Goal: Information Seeking & Learning: Learn about a topic

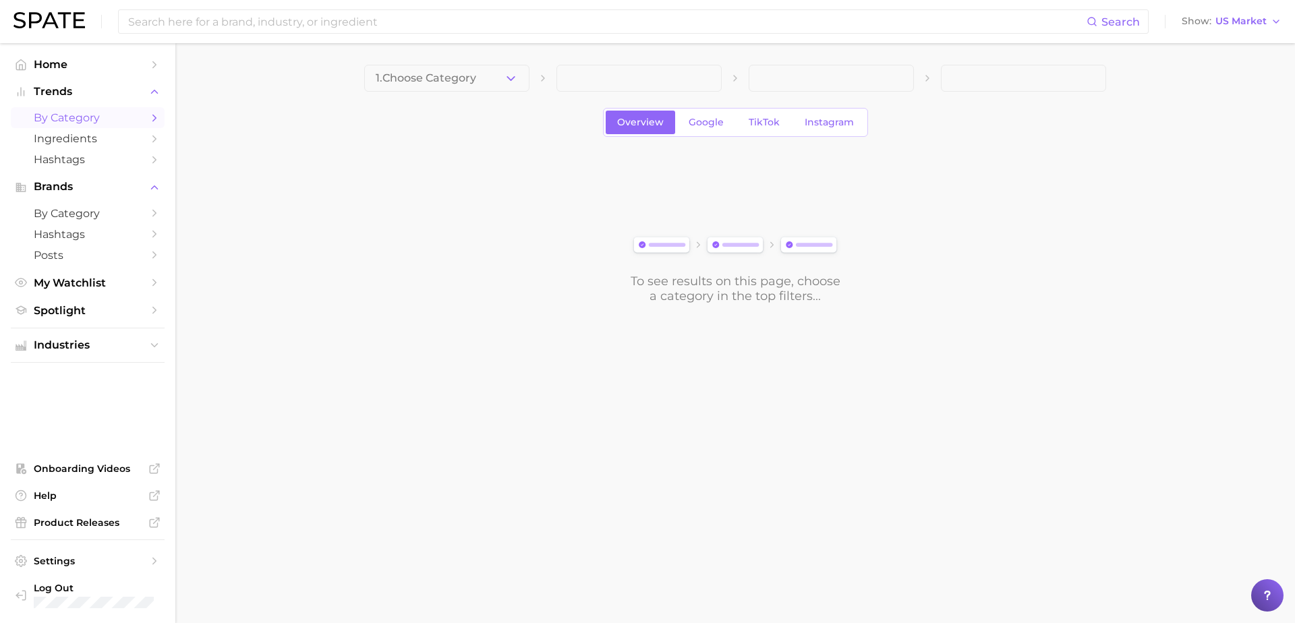
click at [598, 84] on span at bounding box center [639, 78] width 165 height 27
click at [575, 83] on span at bounding box center [639, 78] width 165 height 27
click at [419, 35] on div "Search Show US Market" at bounding box center [647, 21] width 1268 height 43
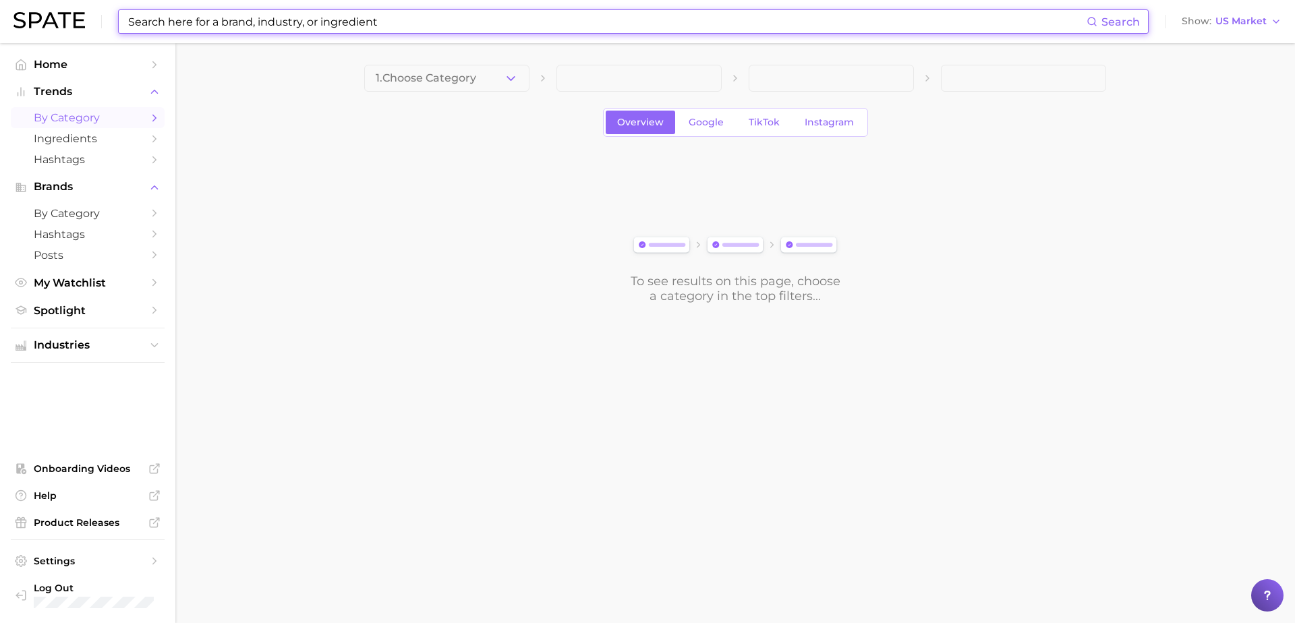
click at [419, 31] on input at bounding box center [607, 21] width 960 height 23
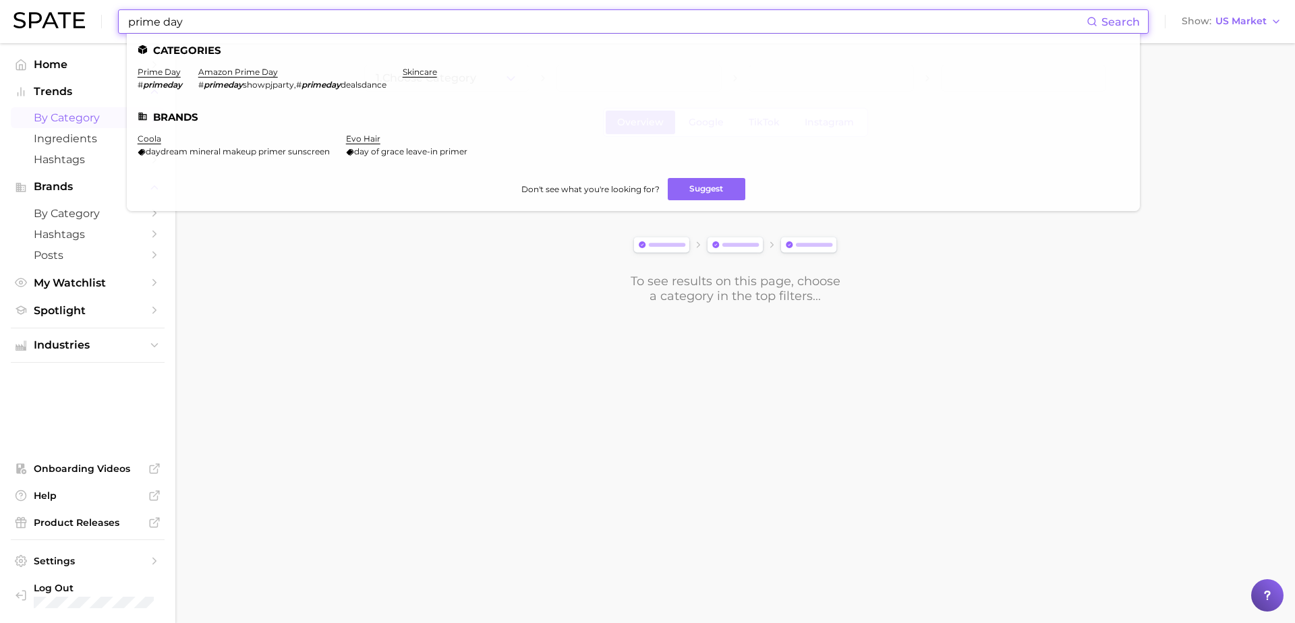
type input "prime day"
click at [162, 79] on li "prime day # primeday" at bounding box center [160, 78] width 45 height 23
click at [162, 76] on link "prime day" at bounding box center [159, 72] width 43 height 10
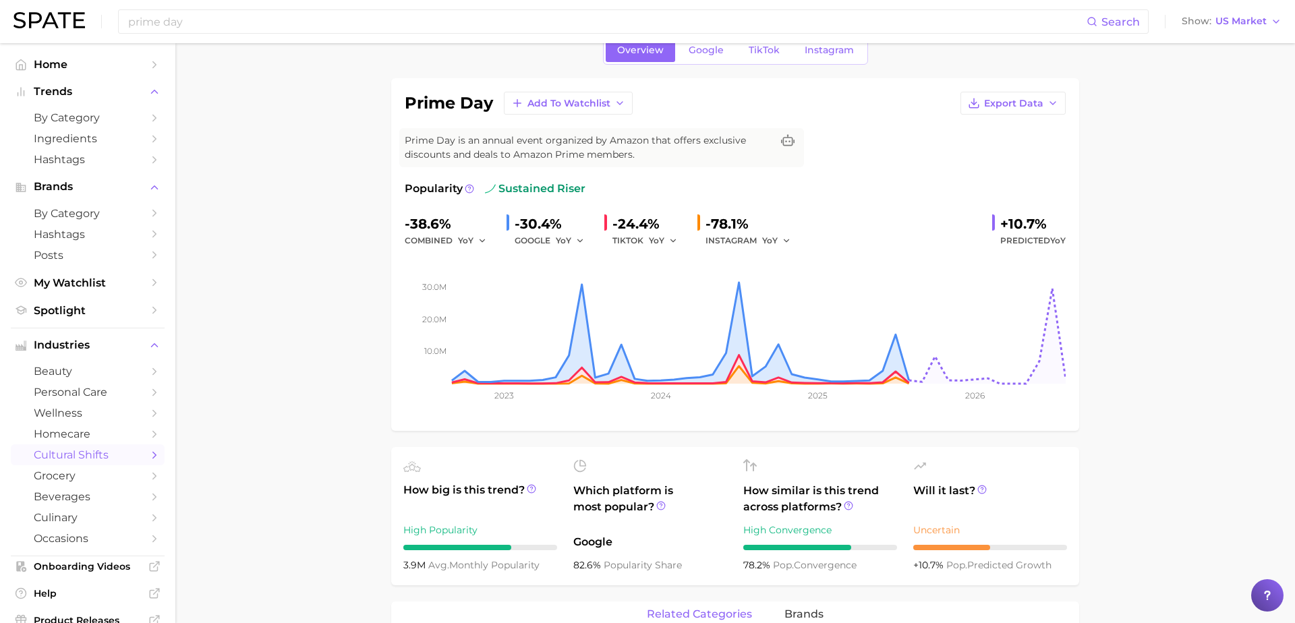
scroll to position [71, 0]
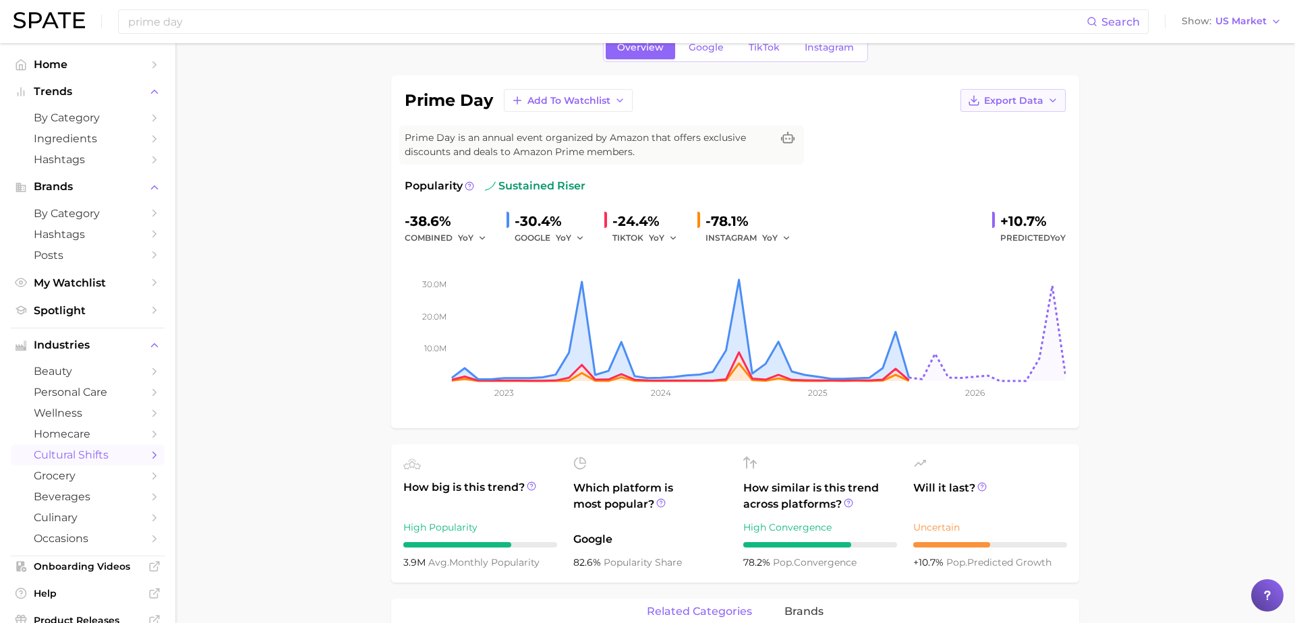
click at [1048, 98] on icon "button" at bounding box center [1053, 100] width 11 height 11
click at [982, 151] on span "Time Series Image" at bounding box center [985, 149] width 90 height 11
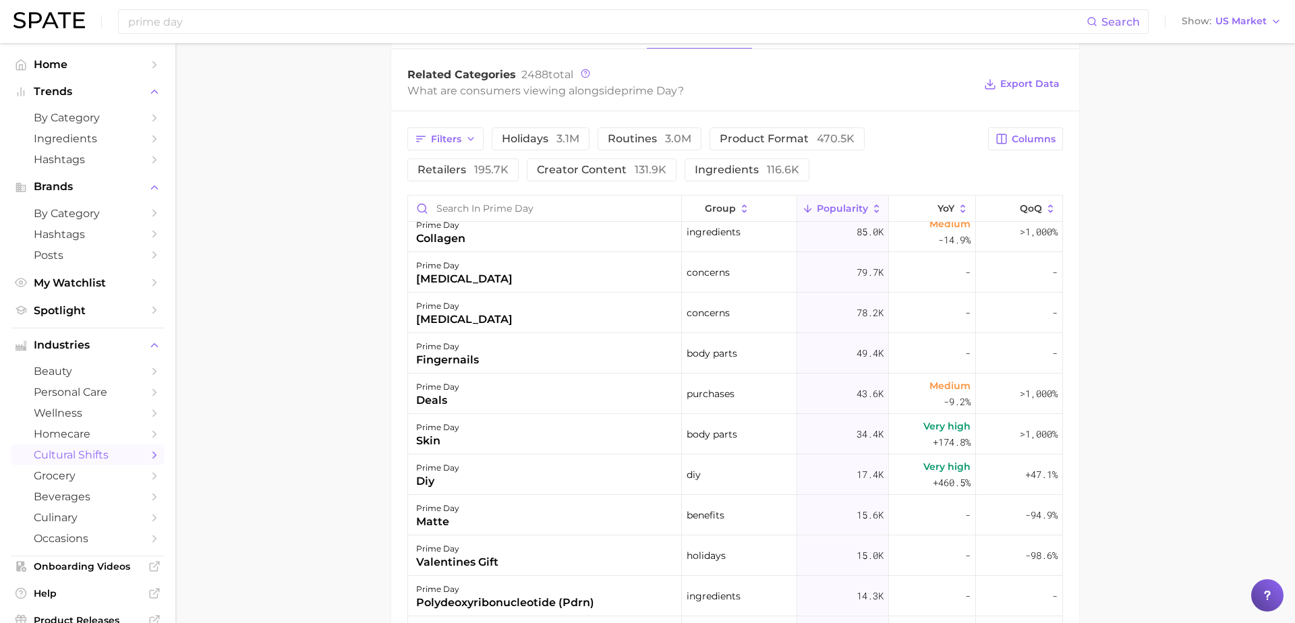
scroll to position [298, 0]
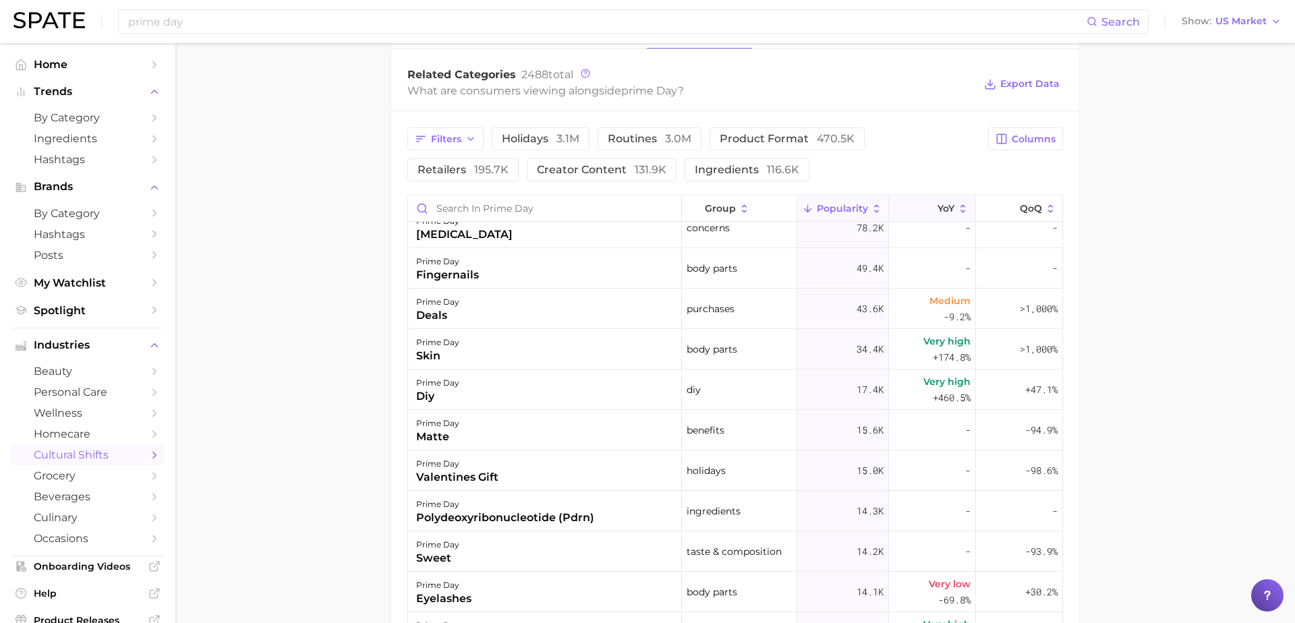
click at [920, 207] on button "YoY" at bounding box center [932, 209] width 87 height 26
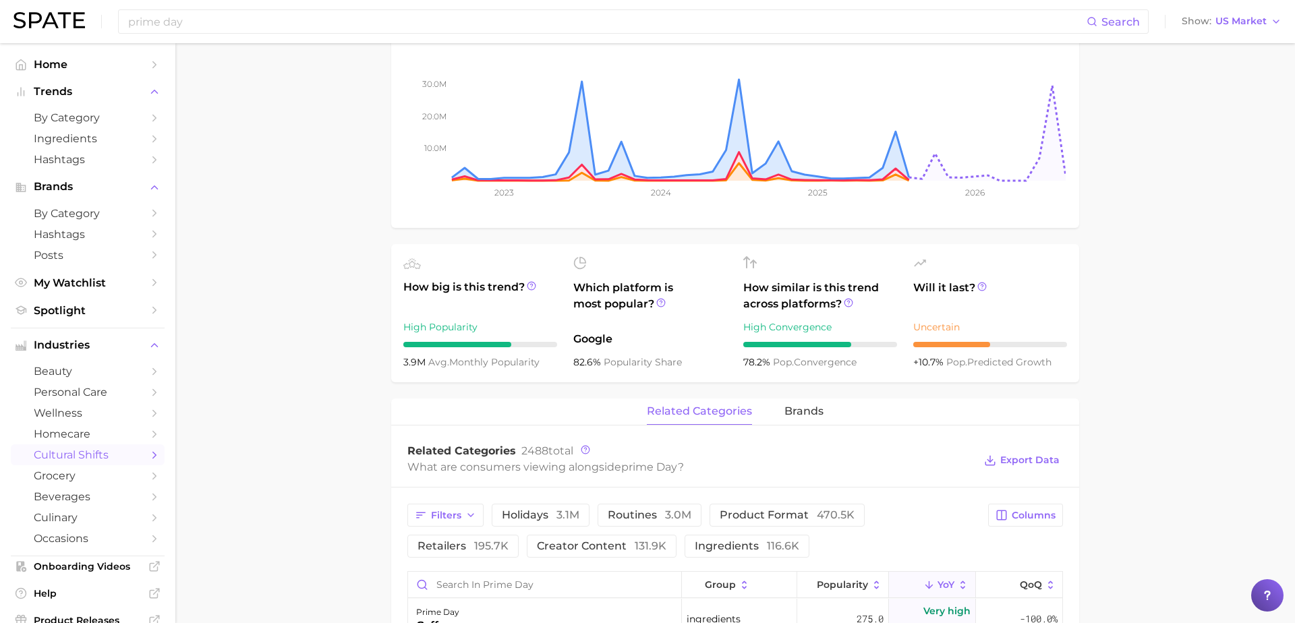
scroll to position [301, 0]
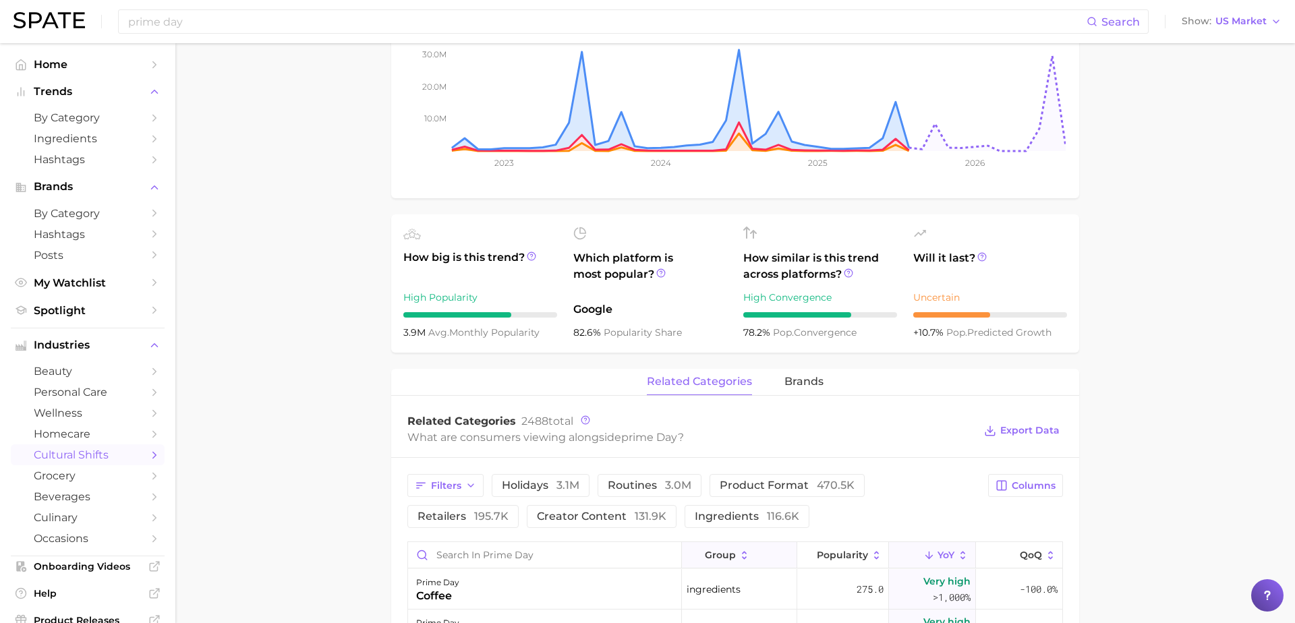
click at [729, 558] on span "group" at bounding box center [720, 555] width 31 height 11
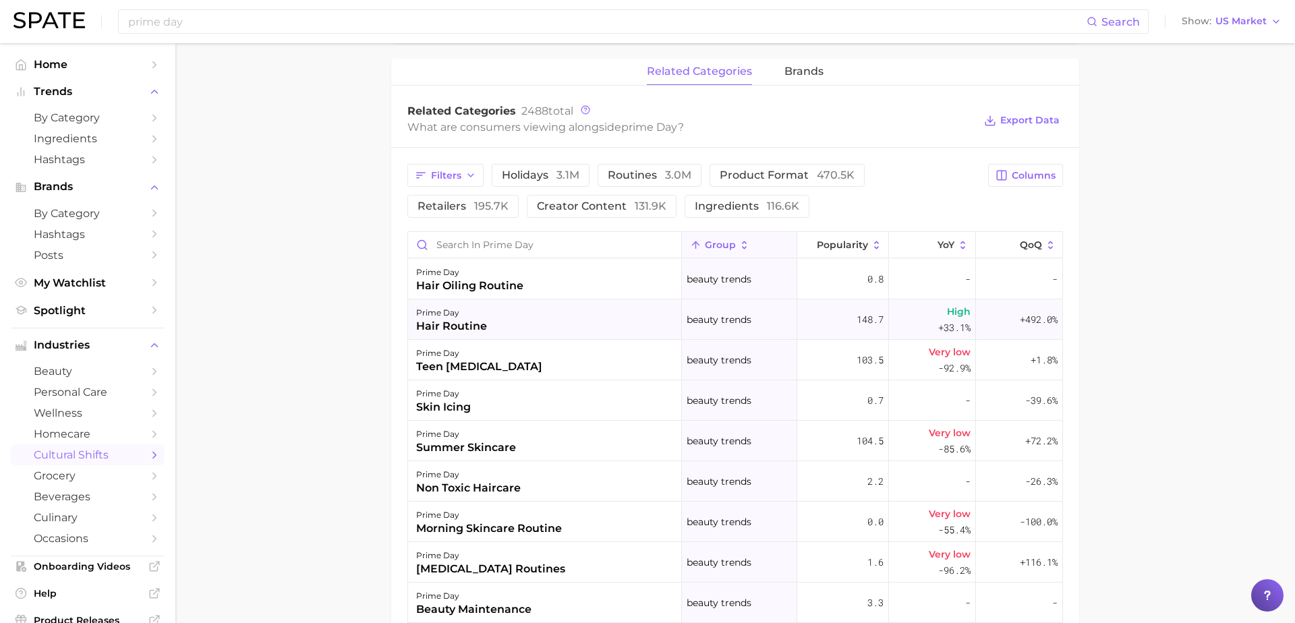
scroll to position [604, 0]
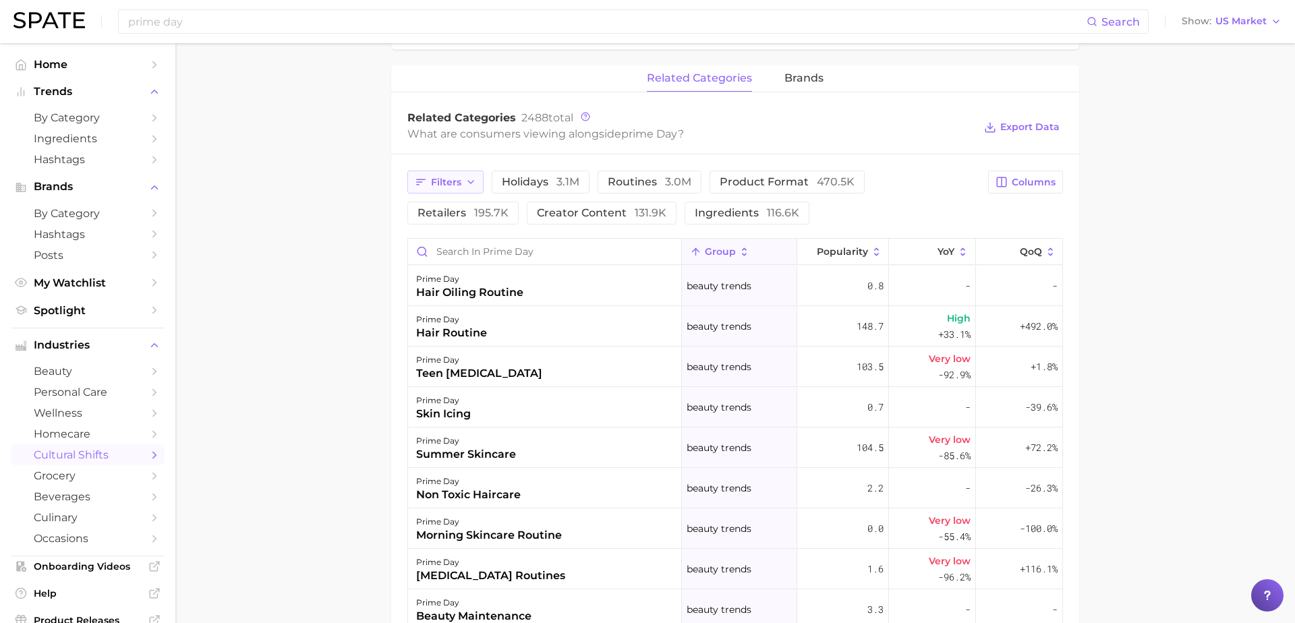
click at [468, 181] on polyline "button" at bounding box center [470, 182] width 5 height 3
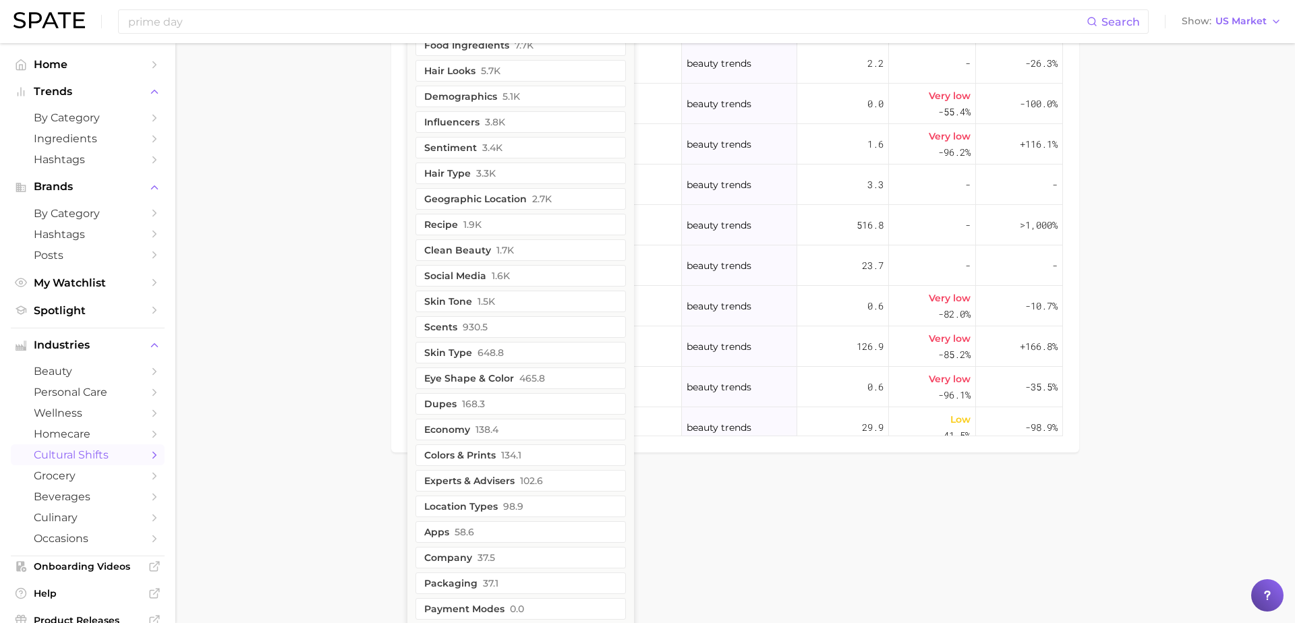
scroll to position [1031, 0]
click at [463, 426] on button "economy 138.4" at bounding box center [521, 429] width 210 height 22
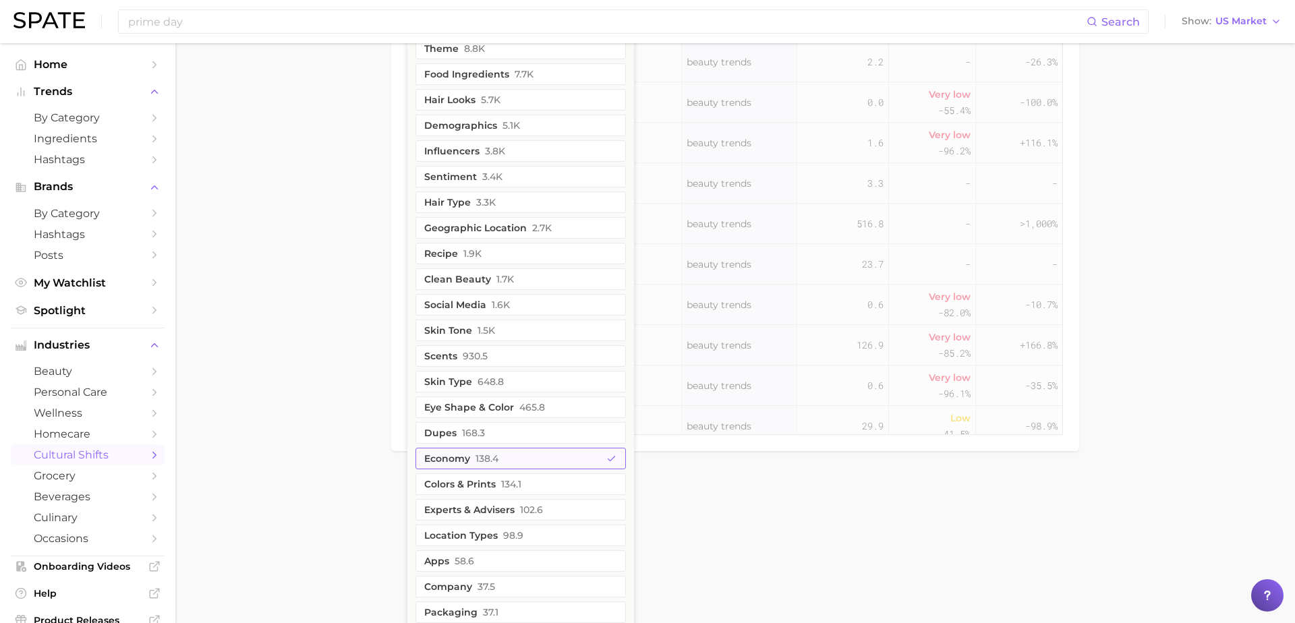
scroll to position [1060, 0]
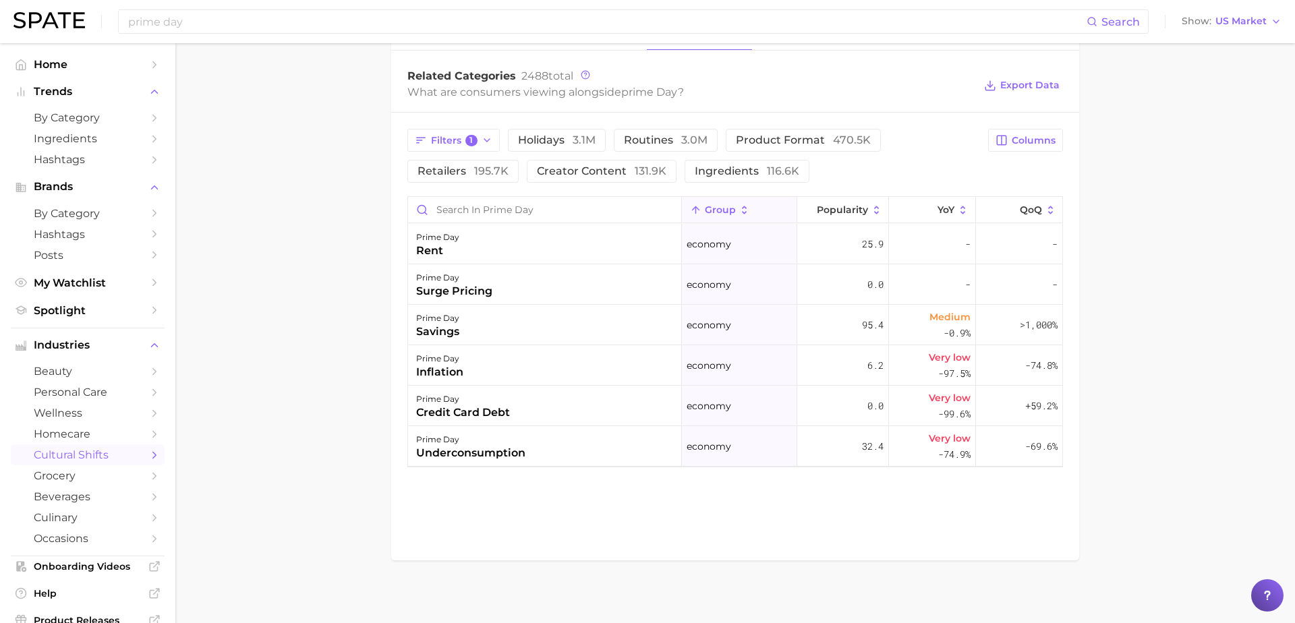
scroll to position [650, 0]
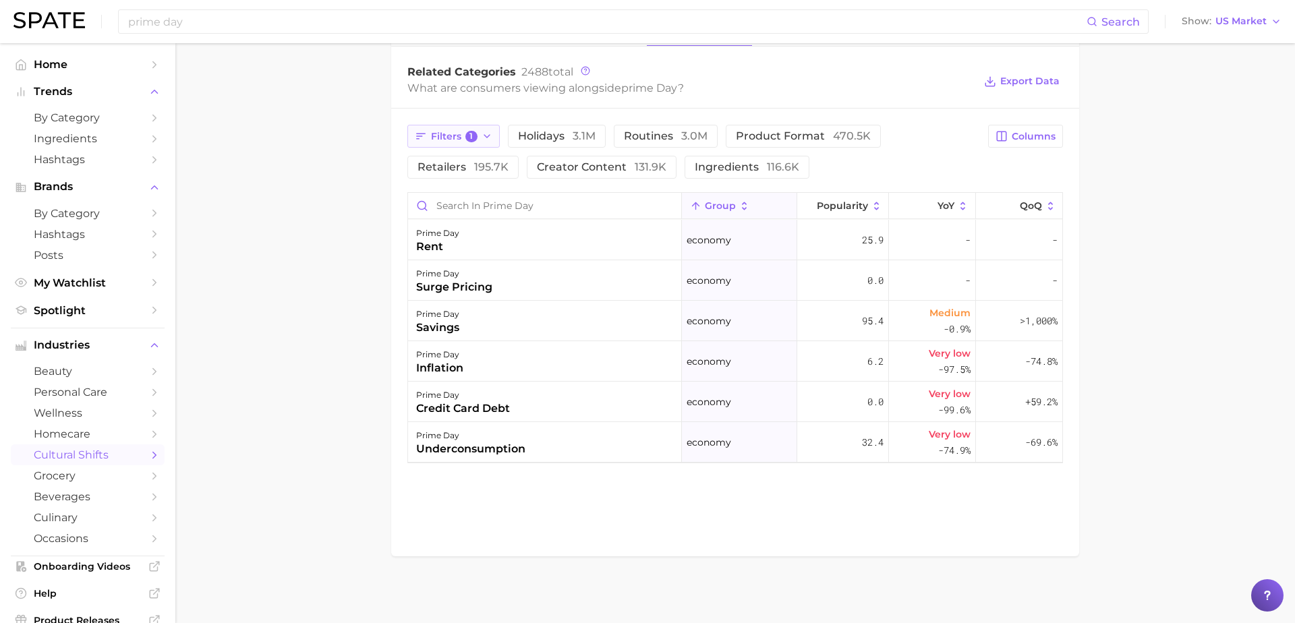
click at [470, 134] on span "1" at bounding box center [471, 137] width 12 height 12
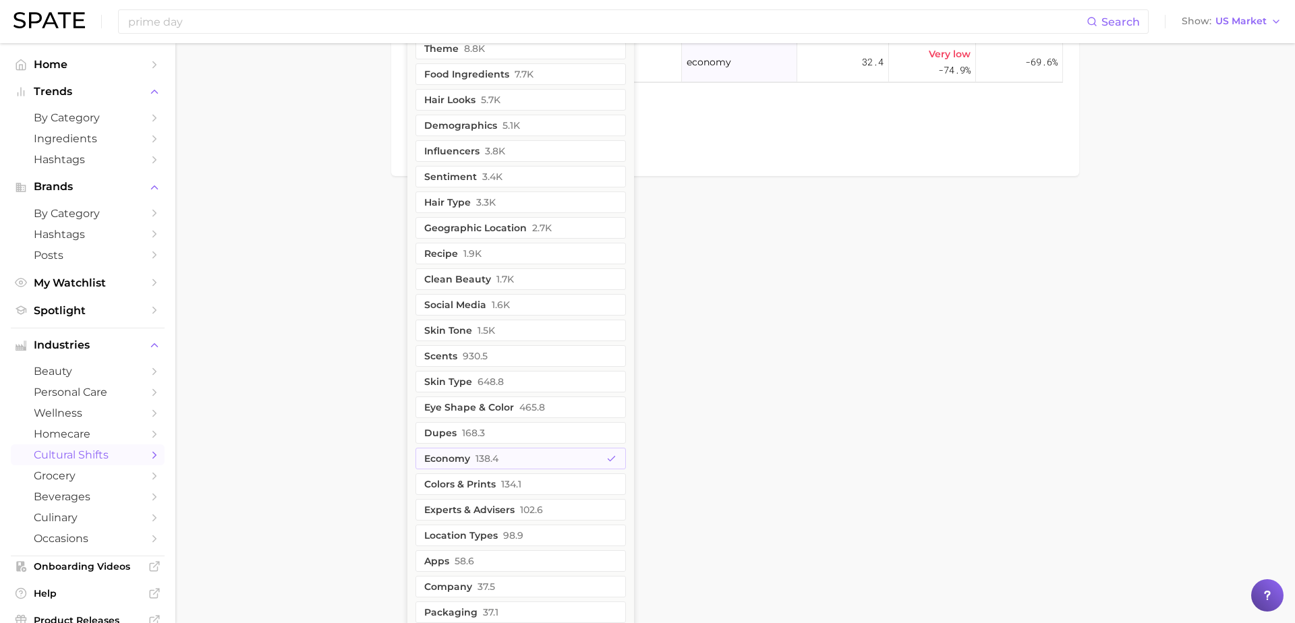
scroll to position [1038, 0]
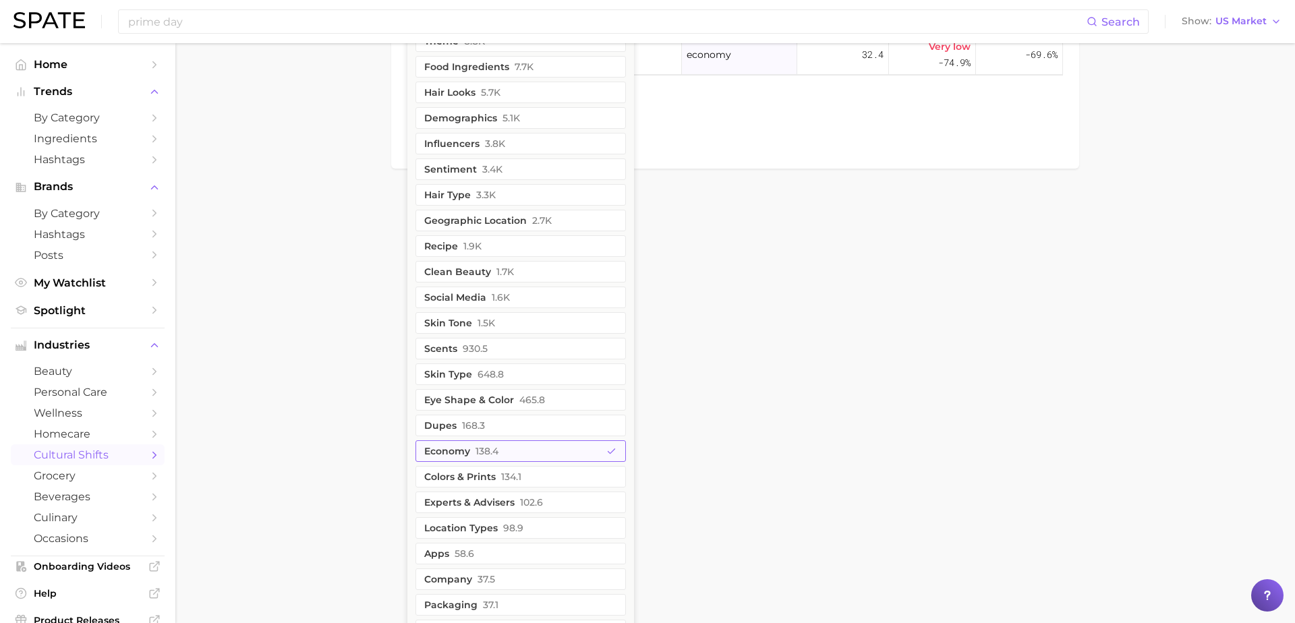
click at [613, 451] on icon "button" at bounding box center [611, 452] width 11 height 11
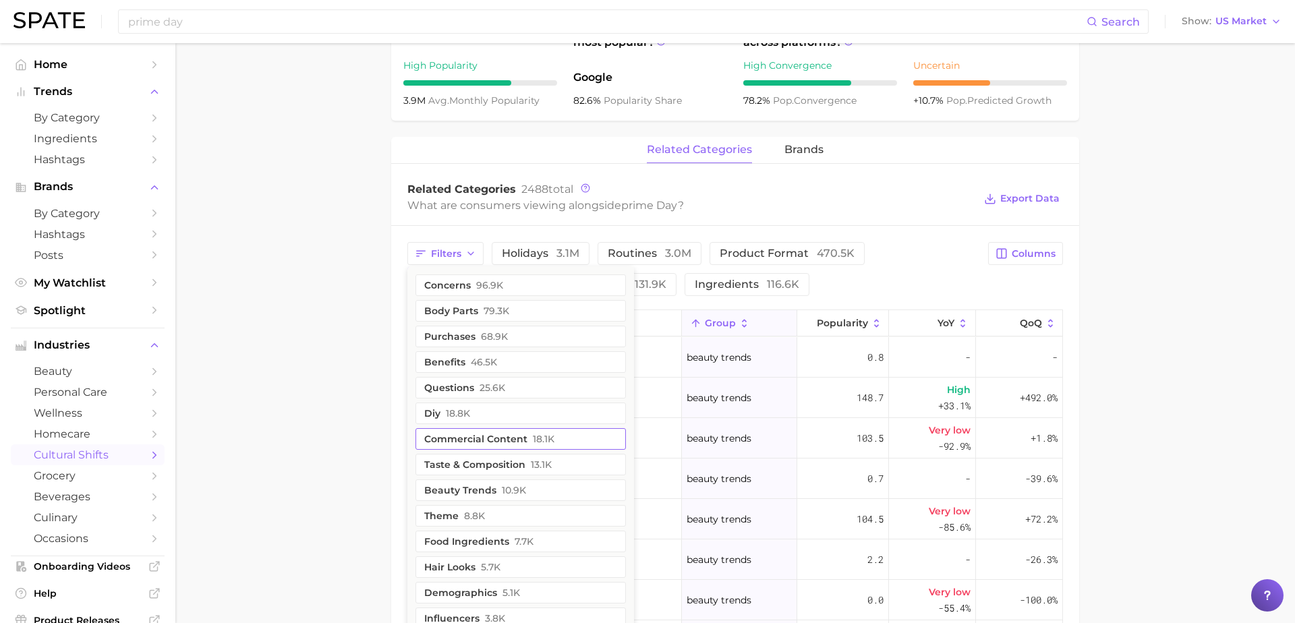
scroll to position [532, 0]
click at [458, 389] on button "questions 25.6k" at bounding box center [521, 389] width 210 height 22
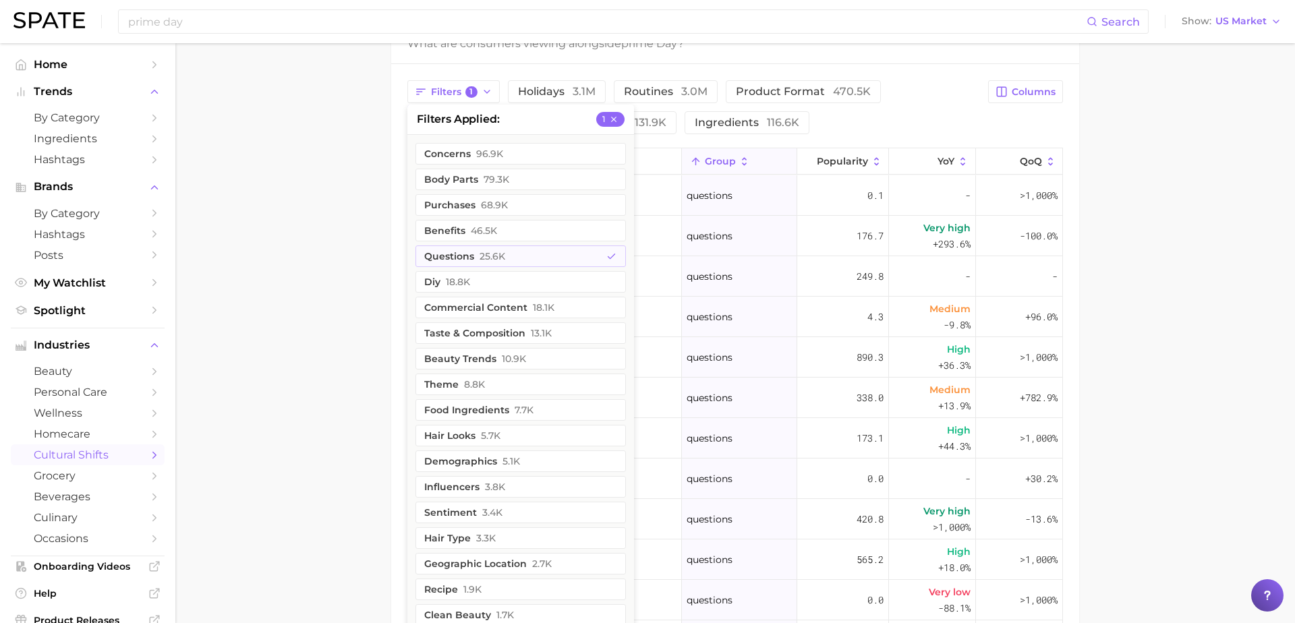
scroll to position [700, 0]
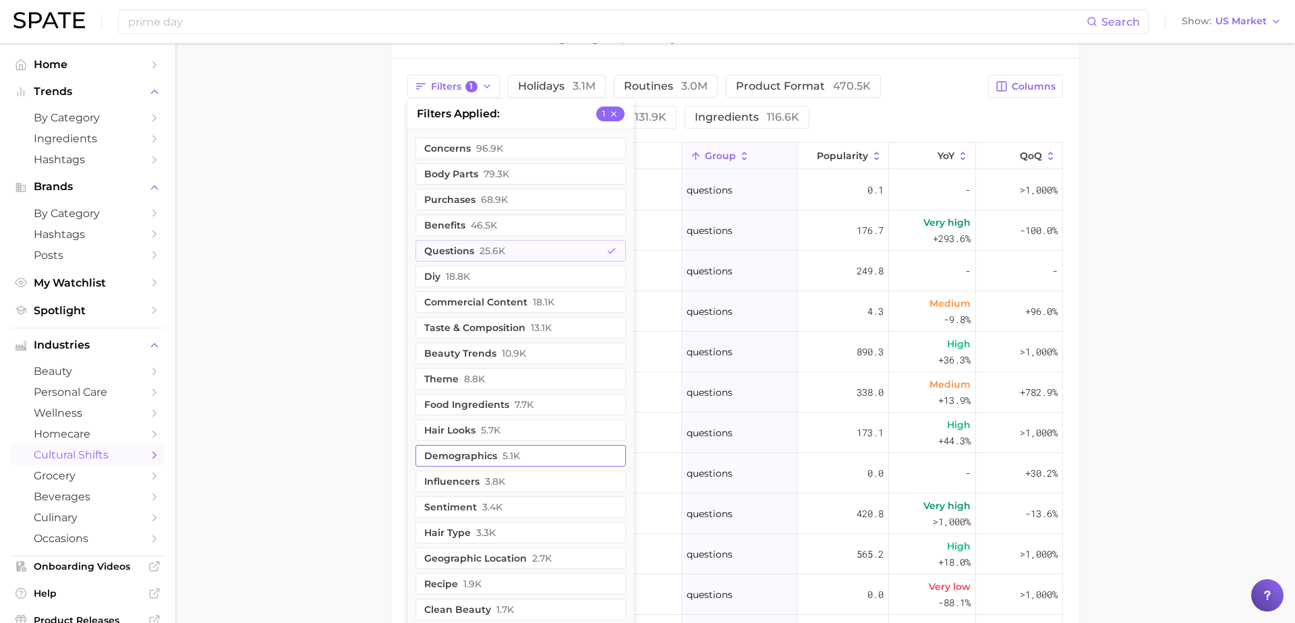
click at [481, 463] on button "demographics 5.1k" at bounding box center [521, 456] width 210 height 22
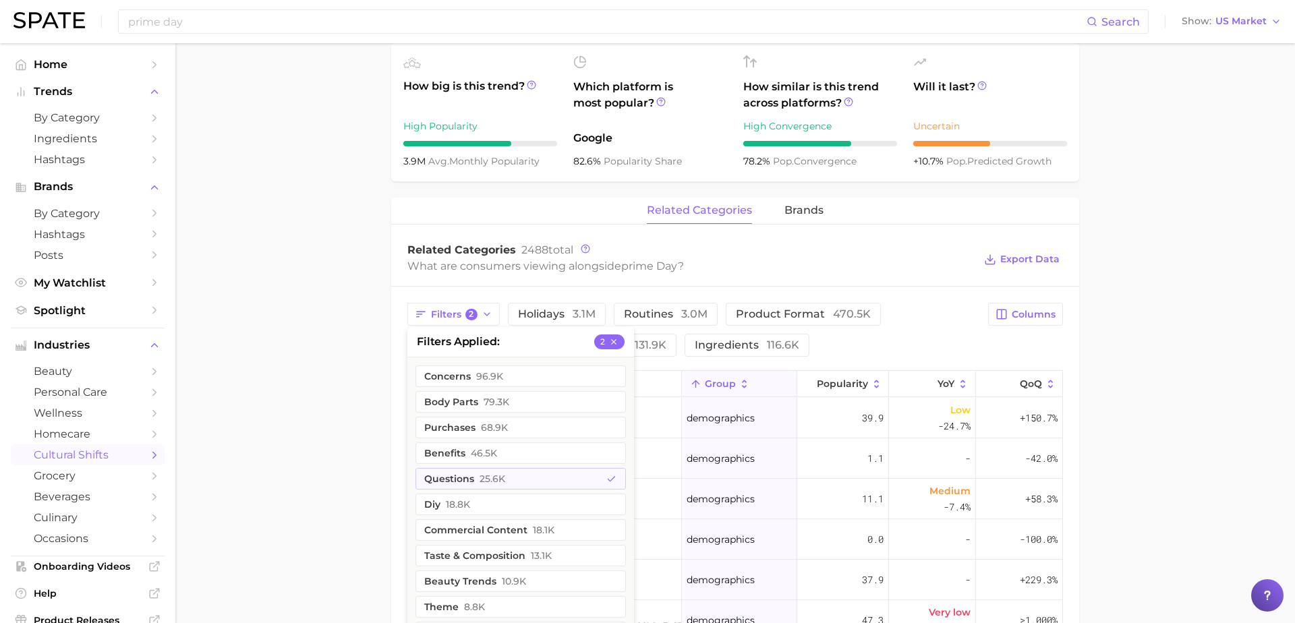
scroll to position [575, 0]
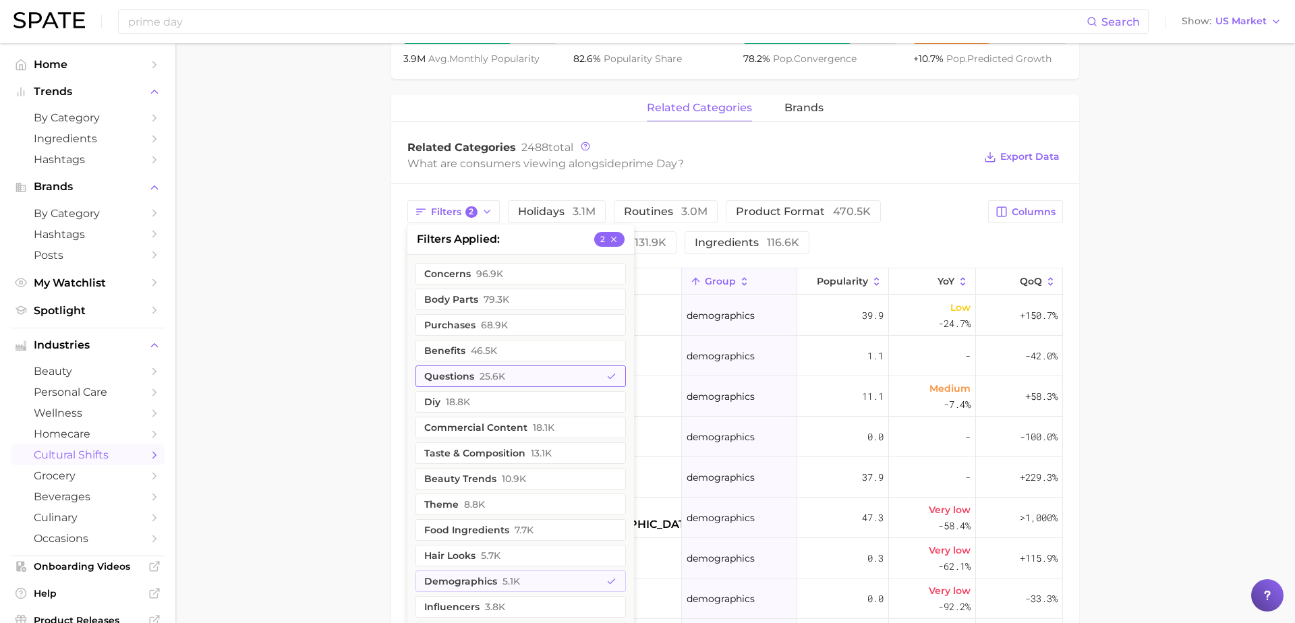
click at [557, 374] on button "questions 25.6k" at bounding box center [521, 377] width 210 height 22
click at [318, 336] on main "1. marketing & sales 2. marketing & sales 3. discounts 4. prime day Overview Go…" at bounding box center [735, 221] width 1120 height 1506
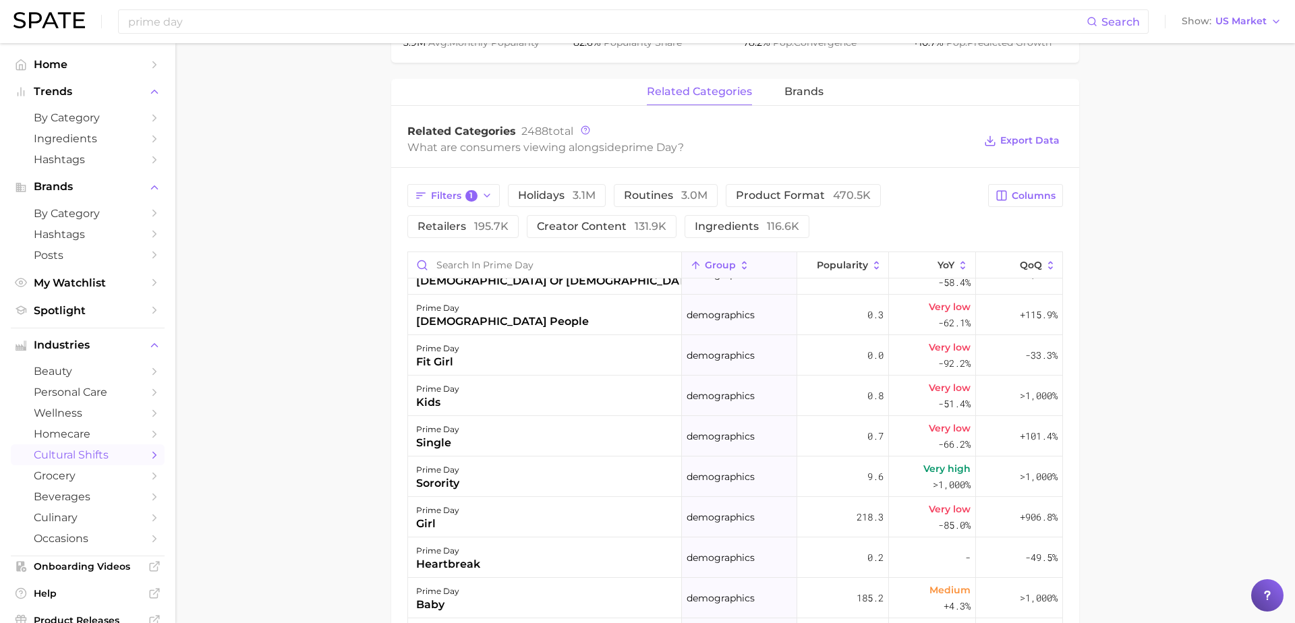
scroll to position [588, 0]
click at [1041, 144] on span "Export Data" at bounding box center [1029, 143] width 59 height 11
click at [456, 193] on span "Filters 1" at bounding box center [454, 199] width 47 height 12
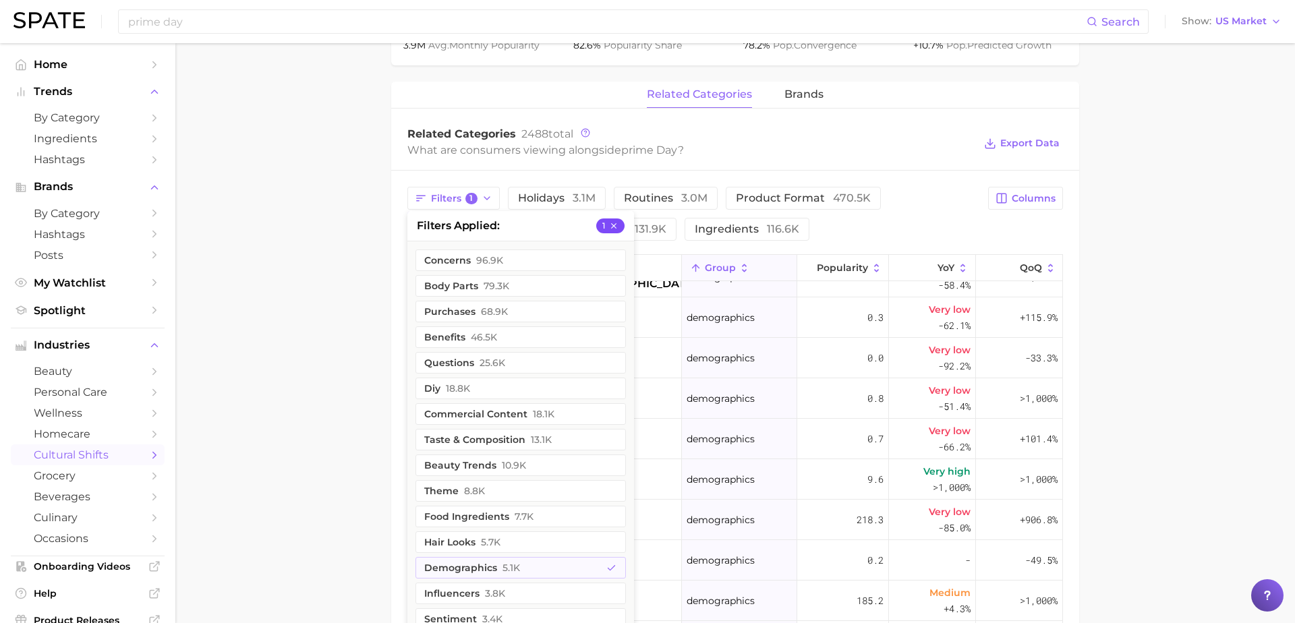
click at [617, 222] on icon "button" at bounding box center [613, 225] width 9 height 9
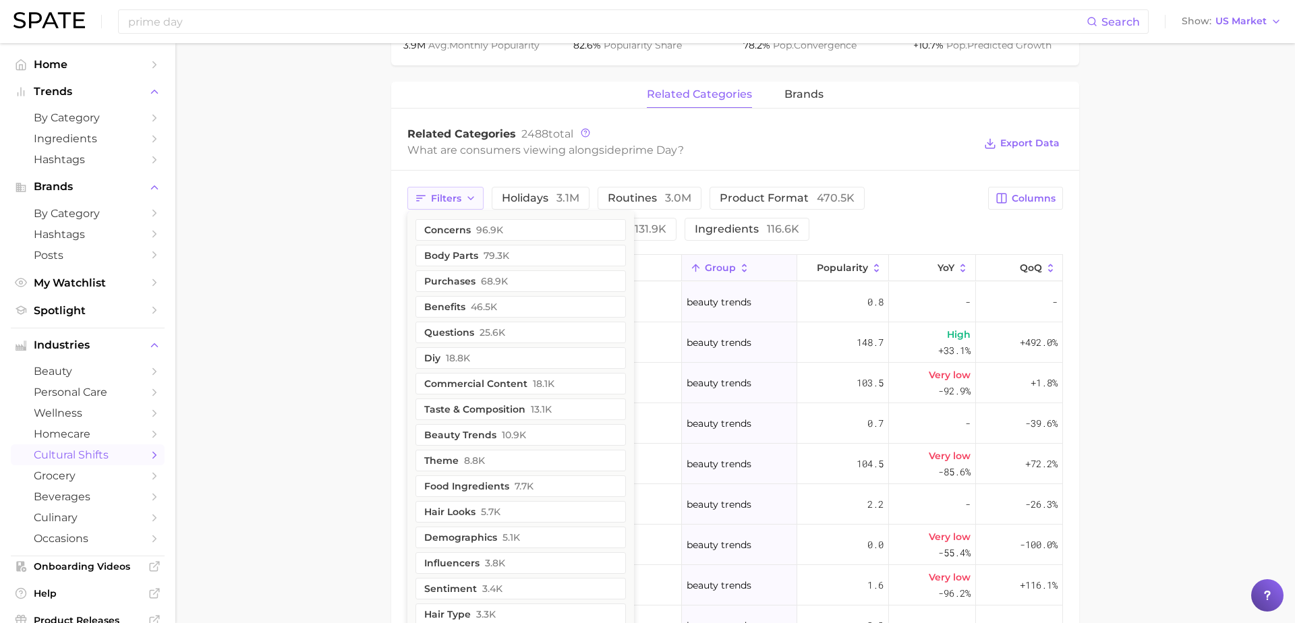
click at [469, 190] on button "Filters" at bounding box center [445, 198] width 76 height 23
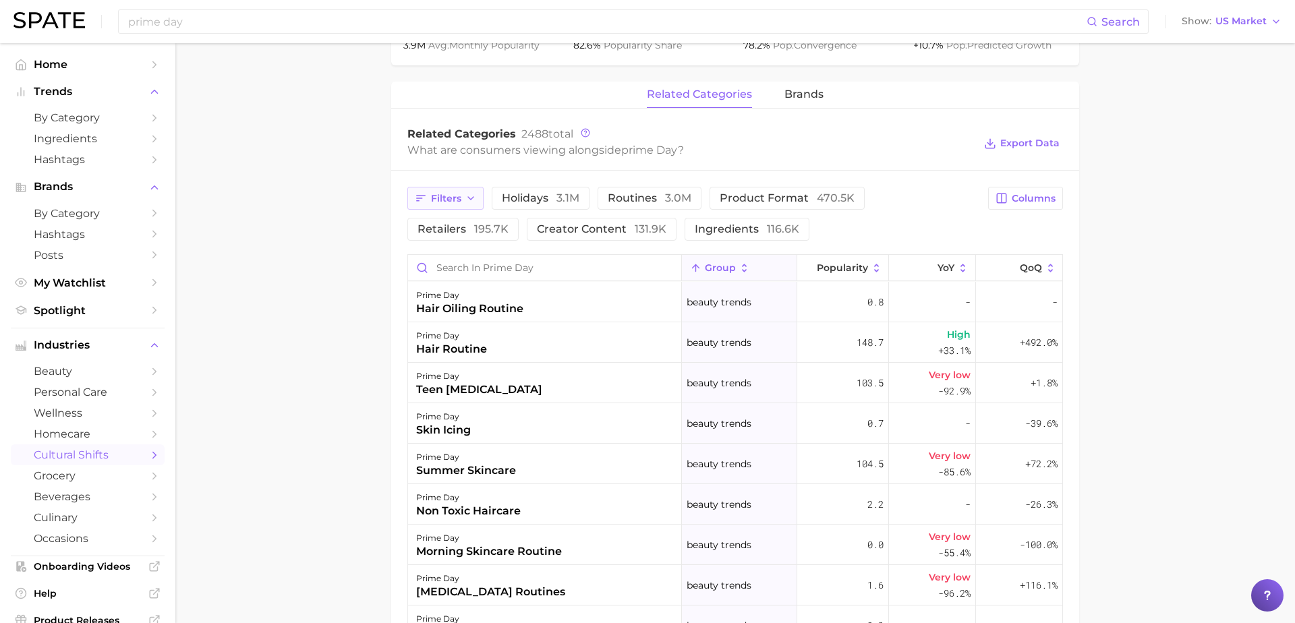
click at [470, 200] on icon "button" at bounding box center [470, 198] width 11 height 11
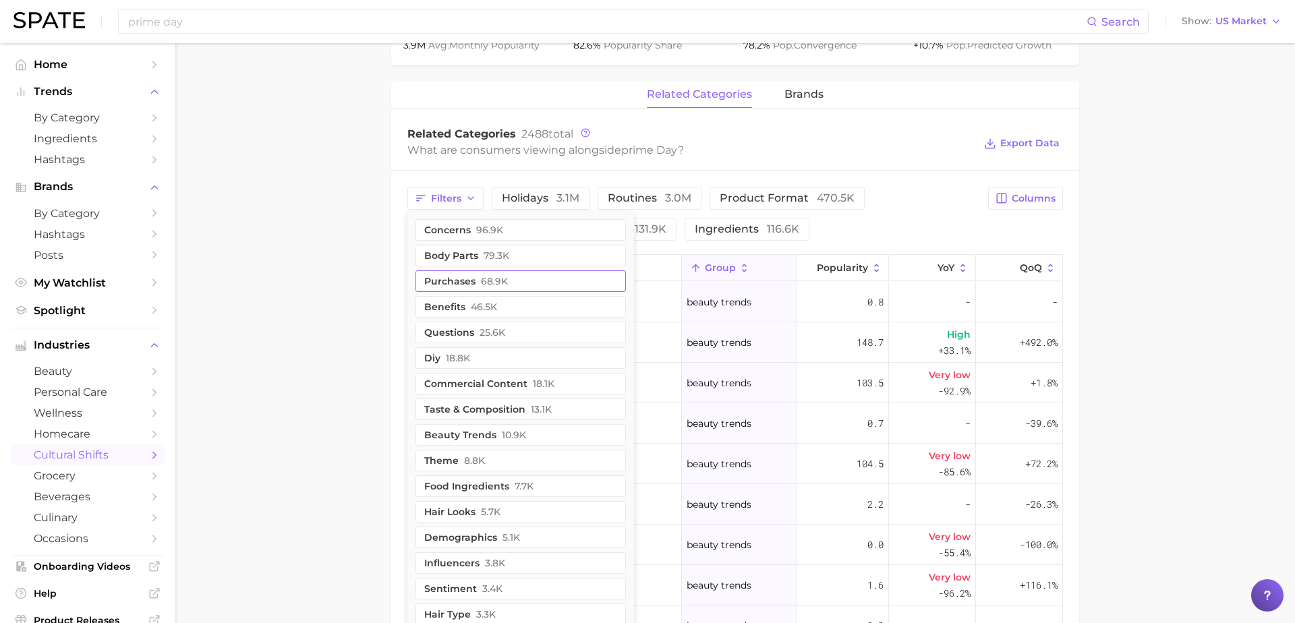
click at [450, 278] on button "purchases 68.9k" at bounding box center [521, 282] width 210 height 22
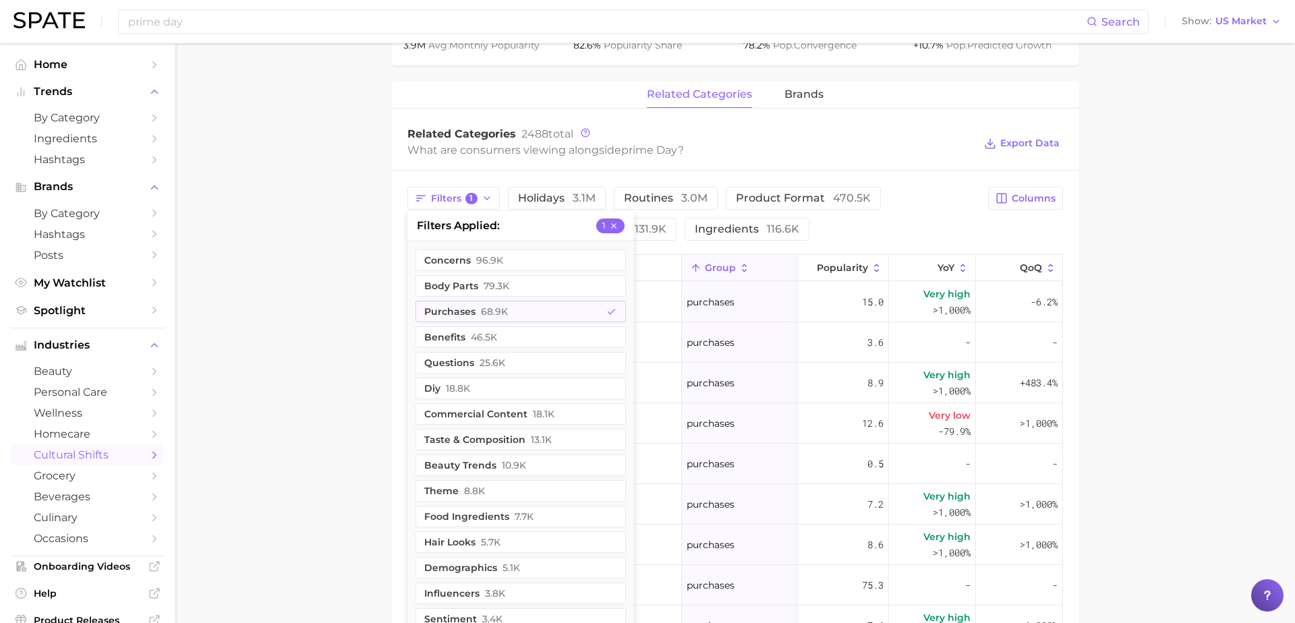
click at [1201, 217] on main "1. marketing & sales 2. marketing & sales 3. discounts 4. prime day Overview Go…" at bounding box center [735, 208] width 1120 height 1506
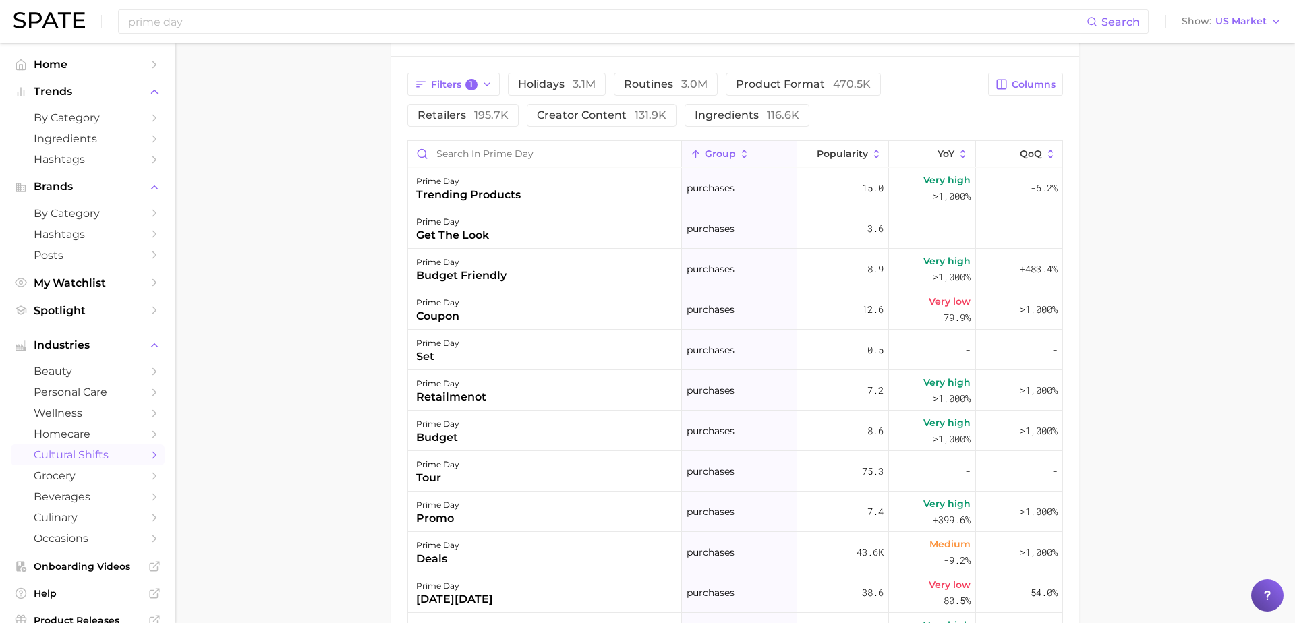
scroll to position [706, 0]
click at [931, 151] on icon at bounding box center [930, 151] width 12 height 12
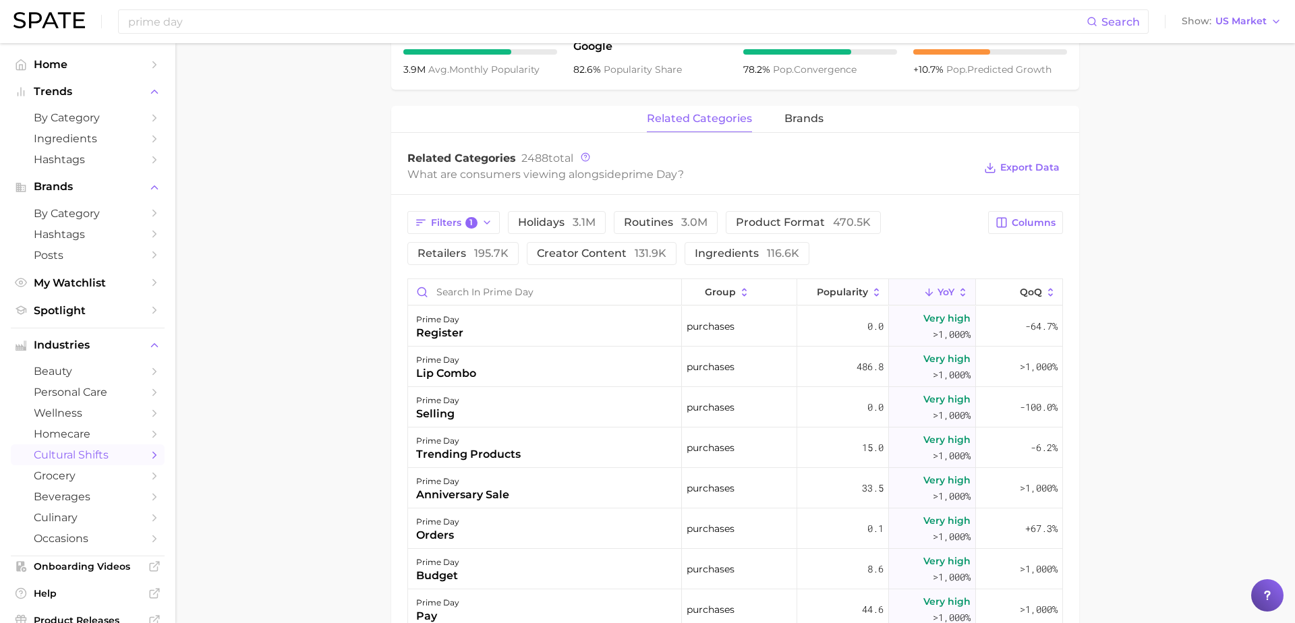
scroll to position [557, 0]
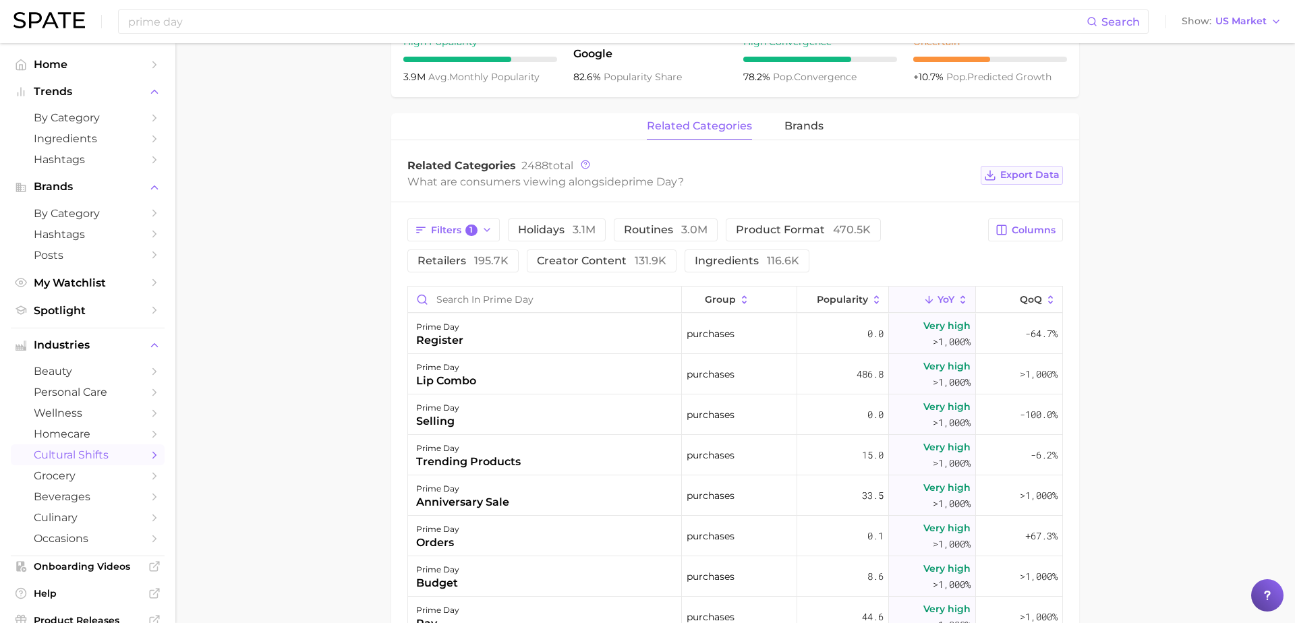
click at [1011, 176] on span "Export Data" at bounding box center [1029, 174] width 59 height 11
click at [1174, 259] on main "1. marketing & sales 2. marketing & sales 3. discounts 4. prime day Overview Go…" at bounding box center [735, 240] width 1120 height 1506
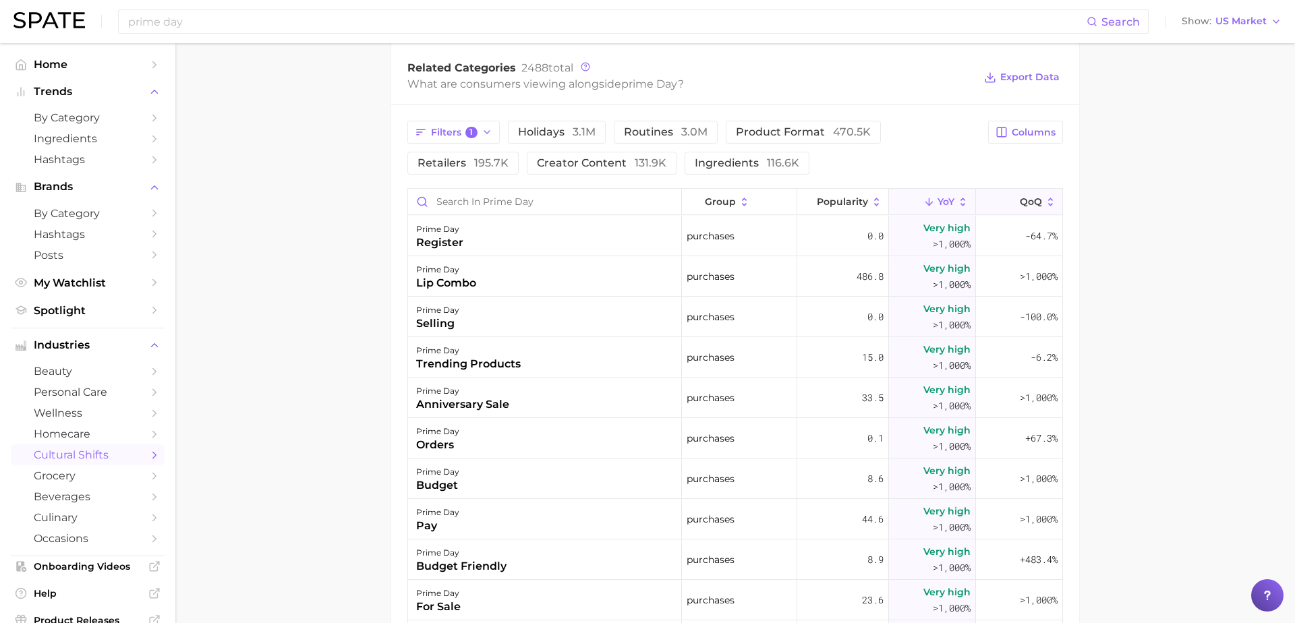
scroll to position [659, 0]
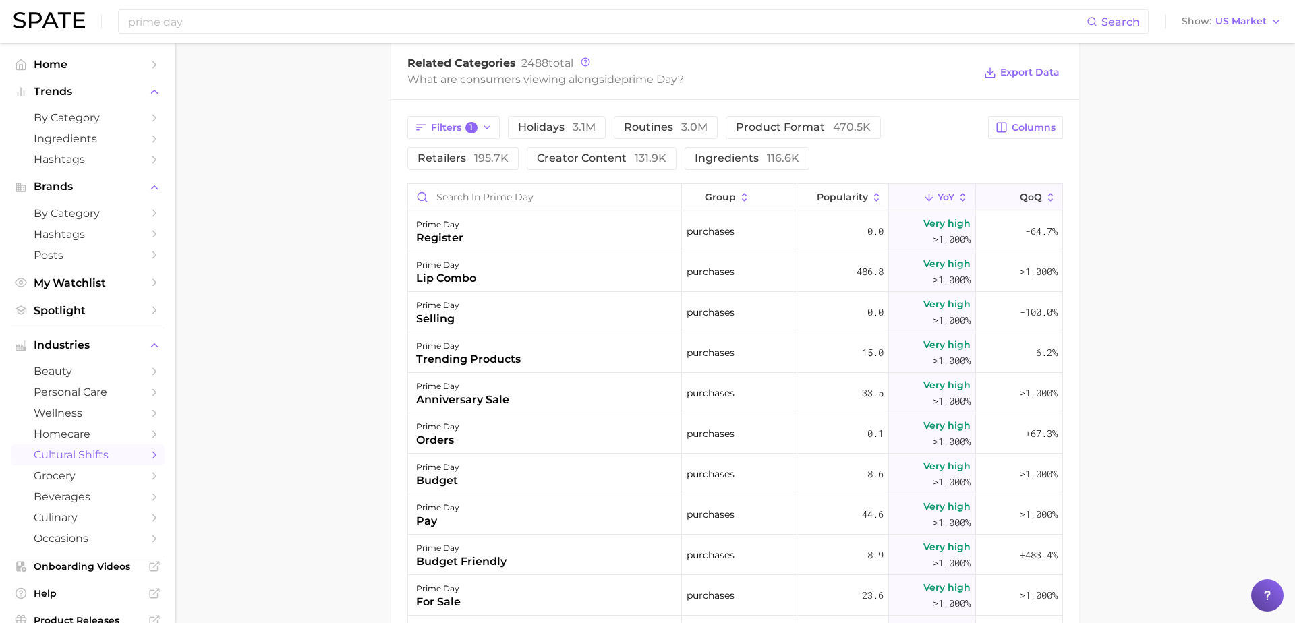
click at [1004, 193] on button "QoQ" at bounding box center [1019, 197] width 86 height 26
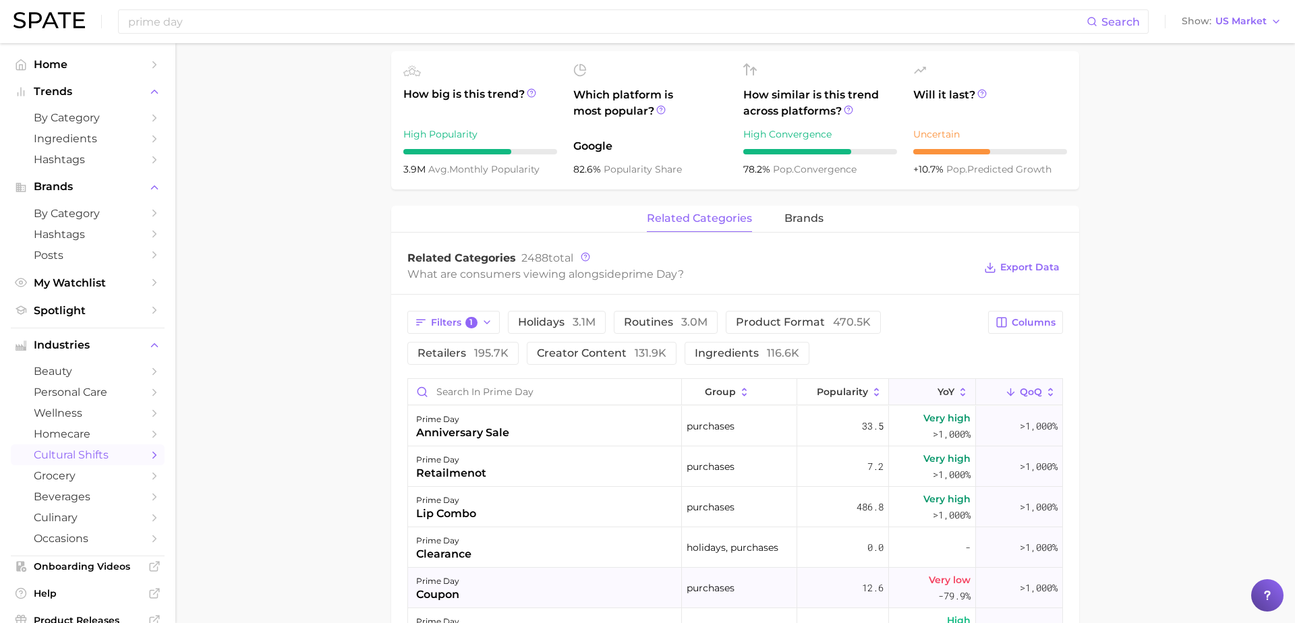
scroll to position [419, 0]
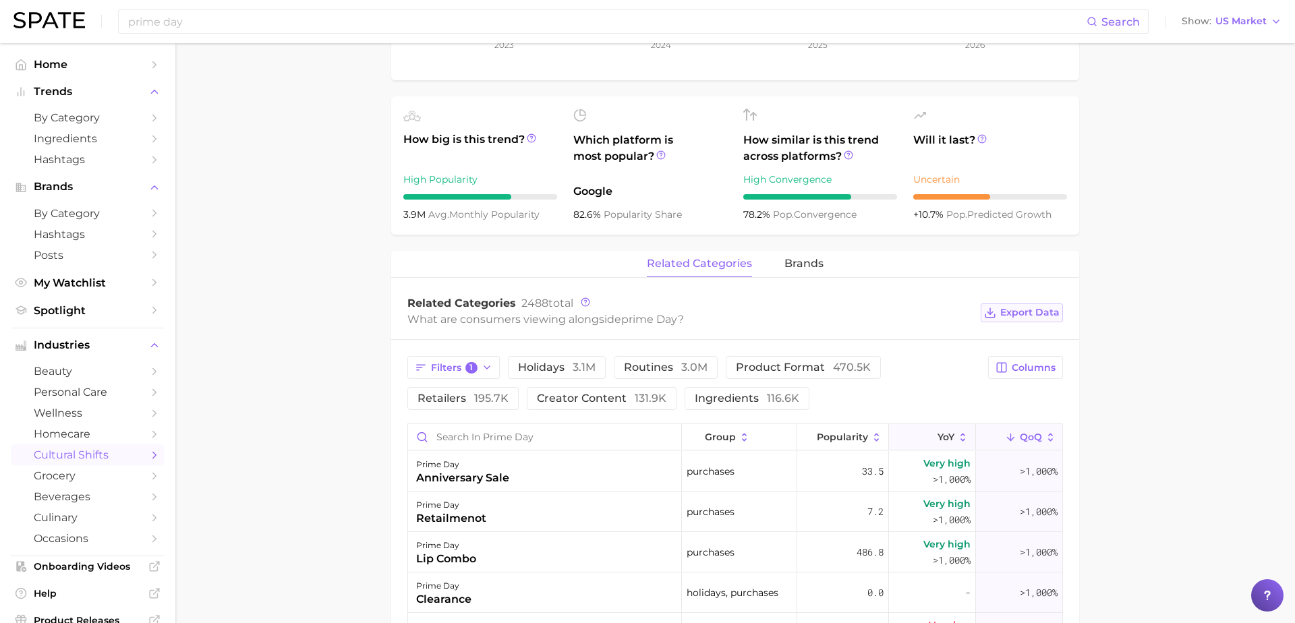
click at [1016, 318] on button "Export Data" at bounding box center [1022, 313] width 82 height 19
click at [801, 261] on span "brands" at bounding box center [804, 264] width 39 height 12
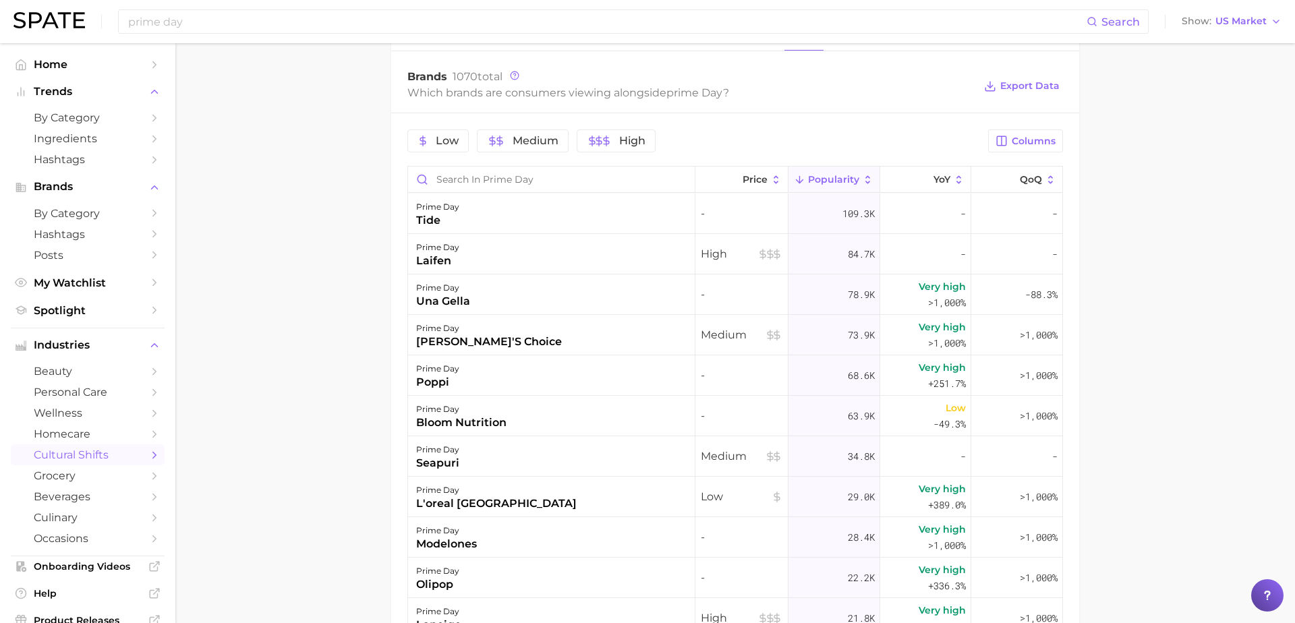
scroll to position [648, 0]
click at [1029, 80] on span "Export Data" at bounding box center [1029, 83] width 59 height 11
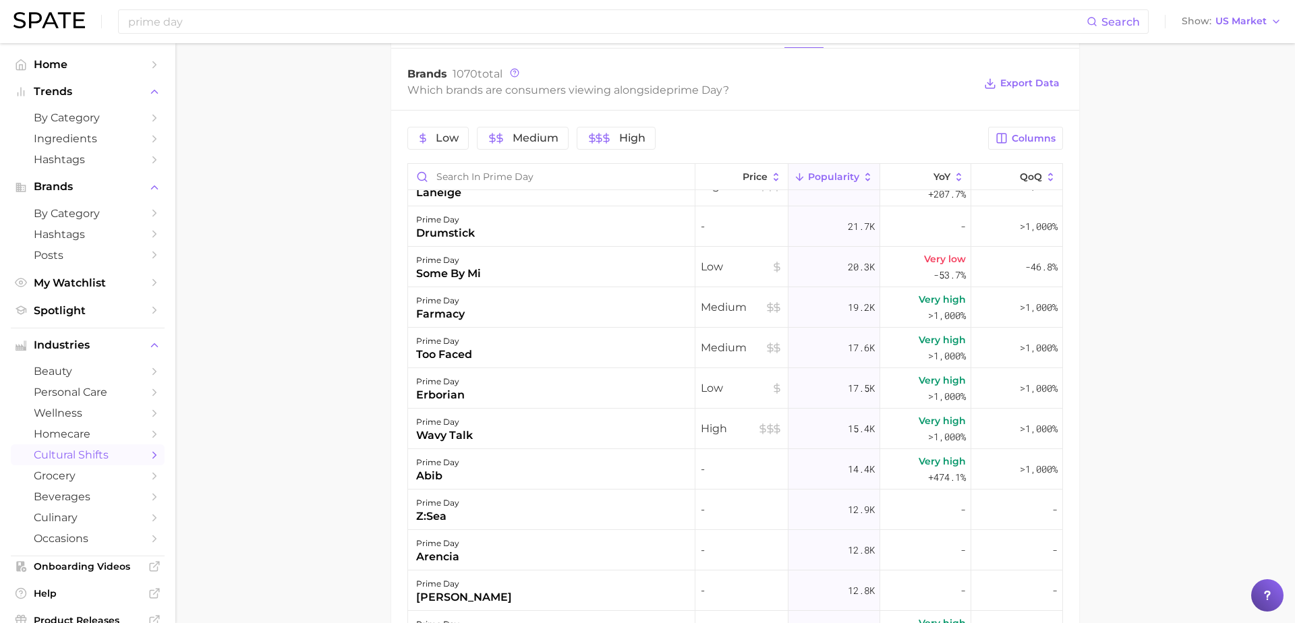
scroll to position [430, 0]
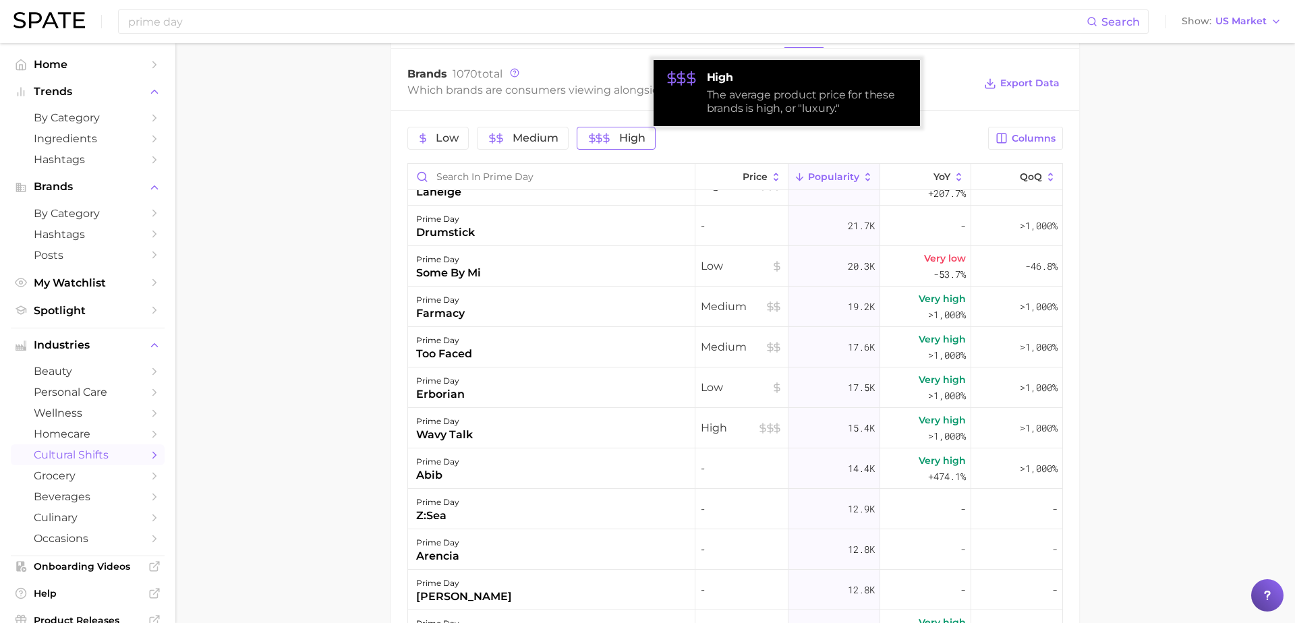
click at [613, 136] on span "High" at bounding box center [616, 138] width 59 height 11
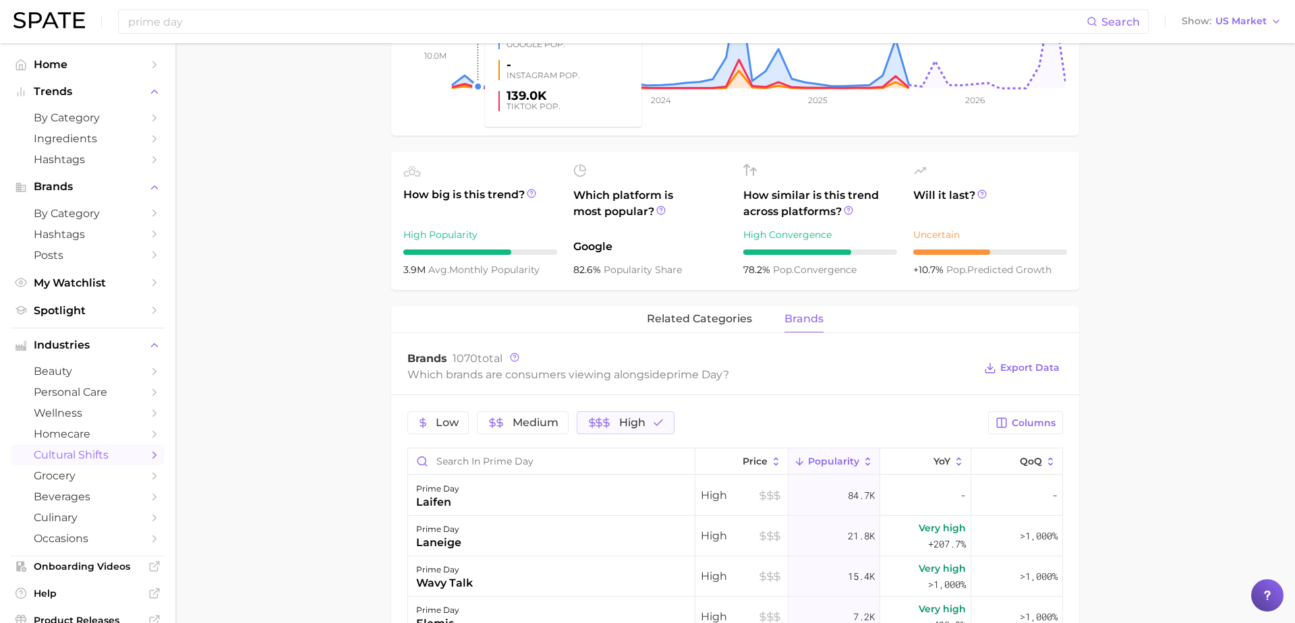
scroll to position [410, 0]
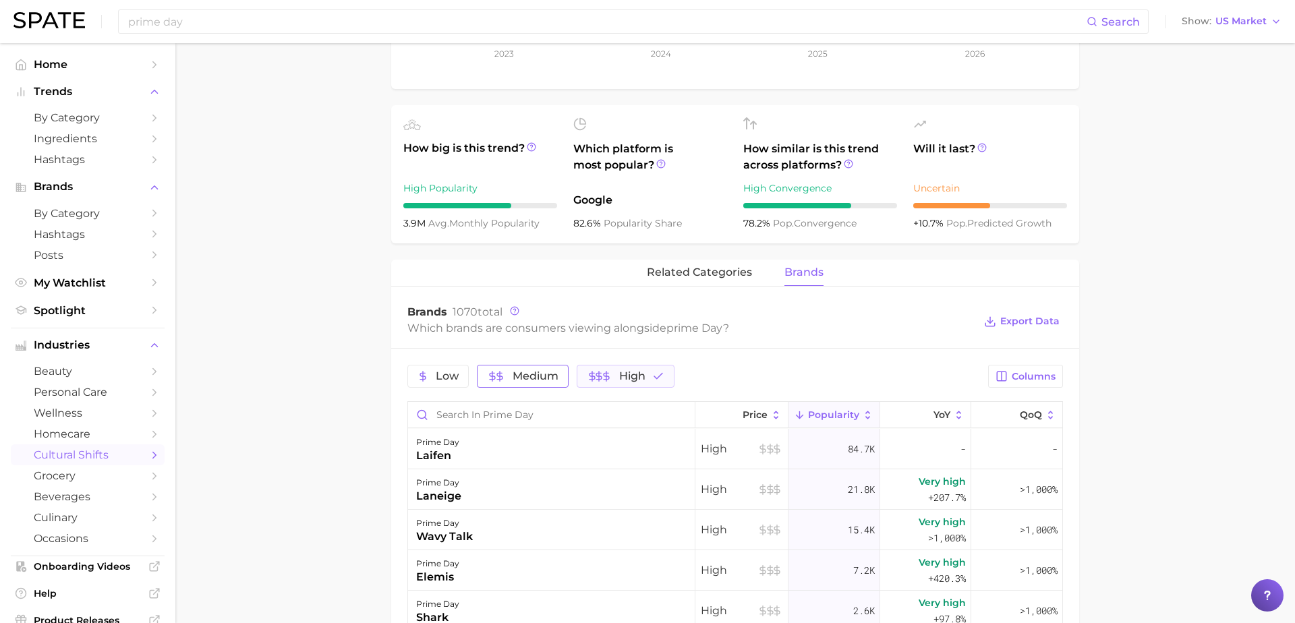
click at [537, 366] on button "Medium" at bounding box center [523, 376] width 92 height 23
click at [675, 375] on icon "button" at bounding box center [677, 376] width 12 height 12
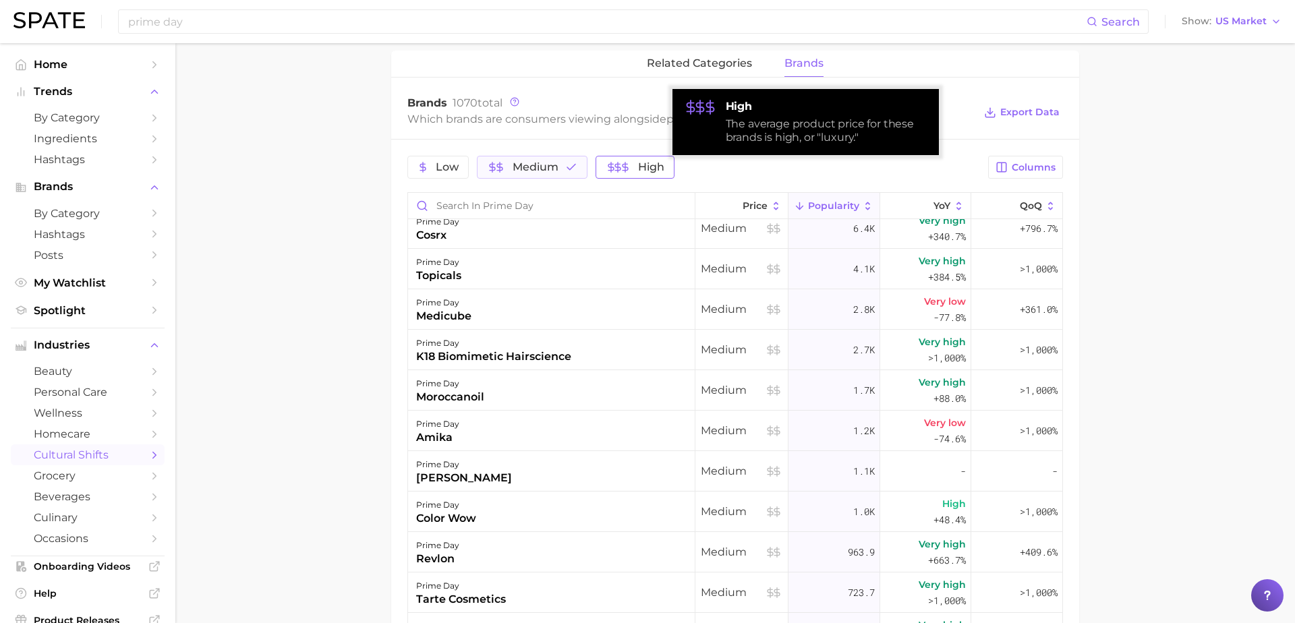
scroll to position [175, 0]
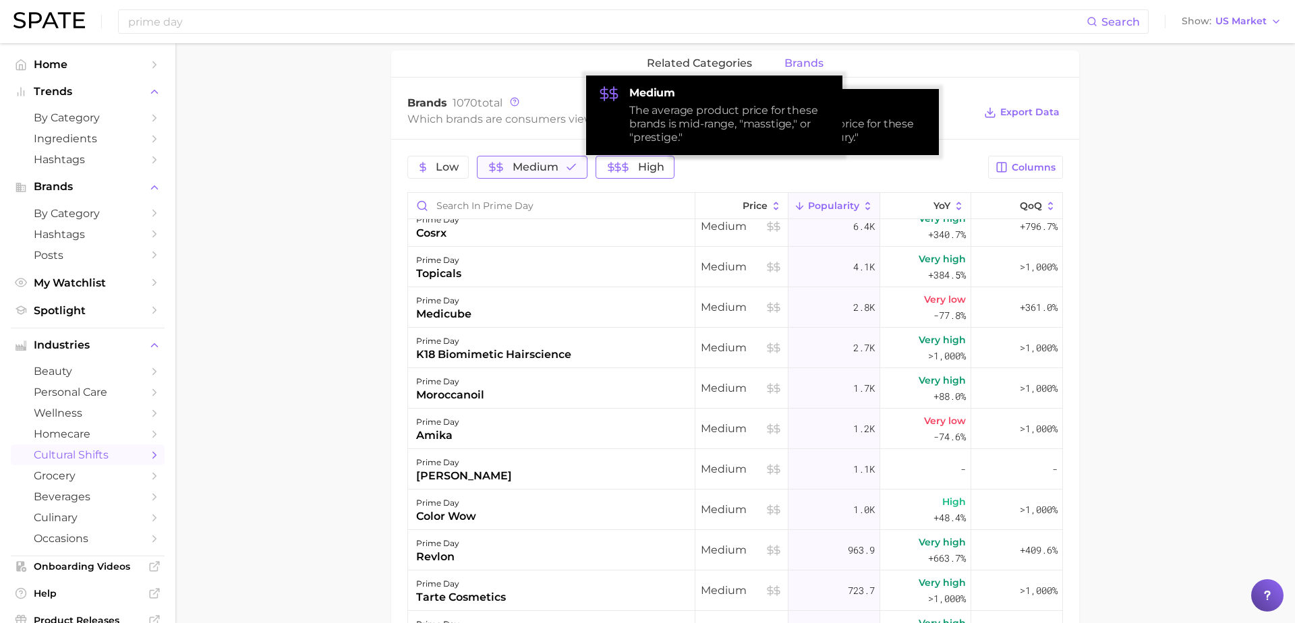
click at [546, 169] on span "Medium" at bounding box center [536, 167] width 46 height 11
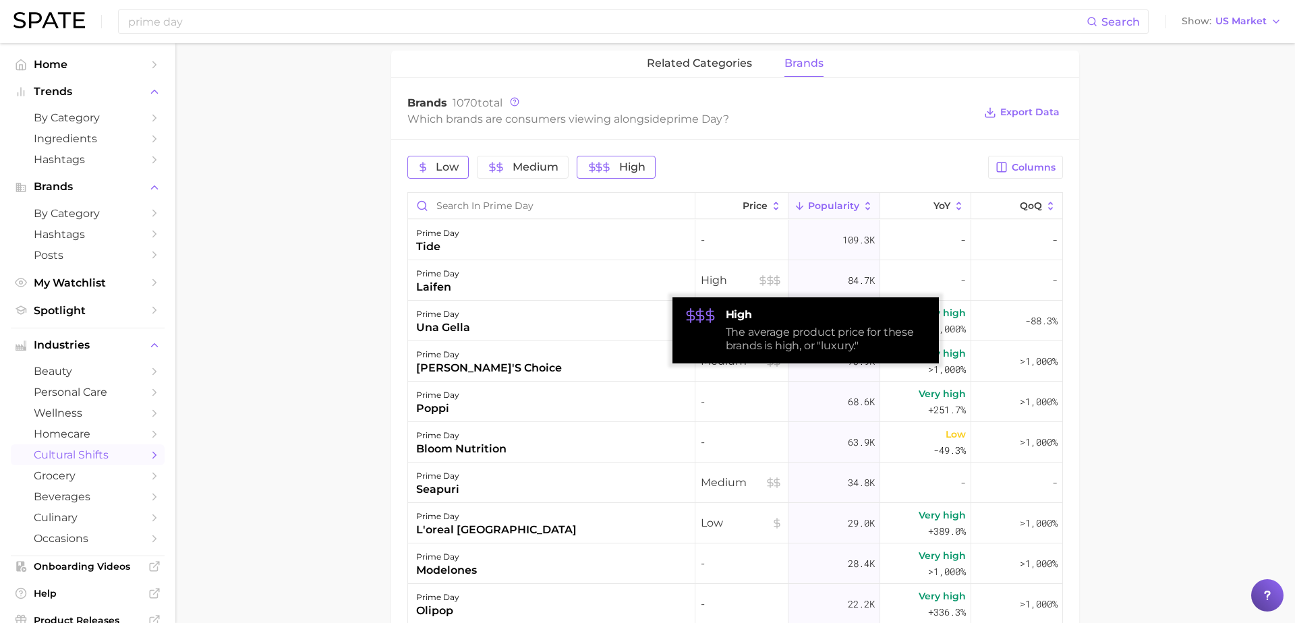
click at [430, 166] on span "Low" at bounding box center [438, 167] width 41 height 11
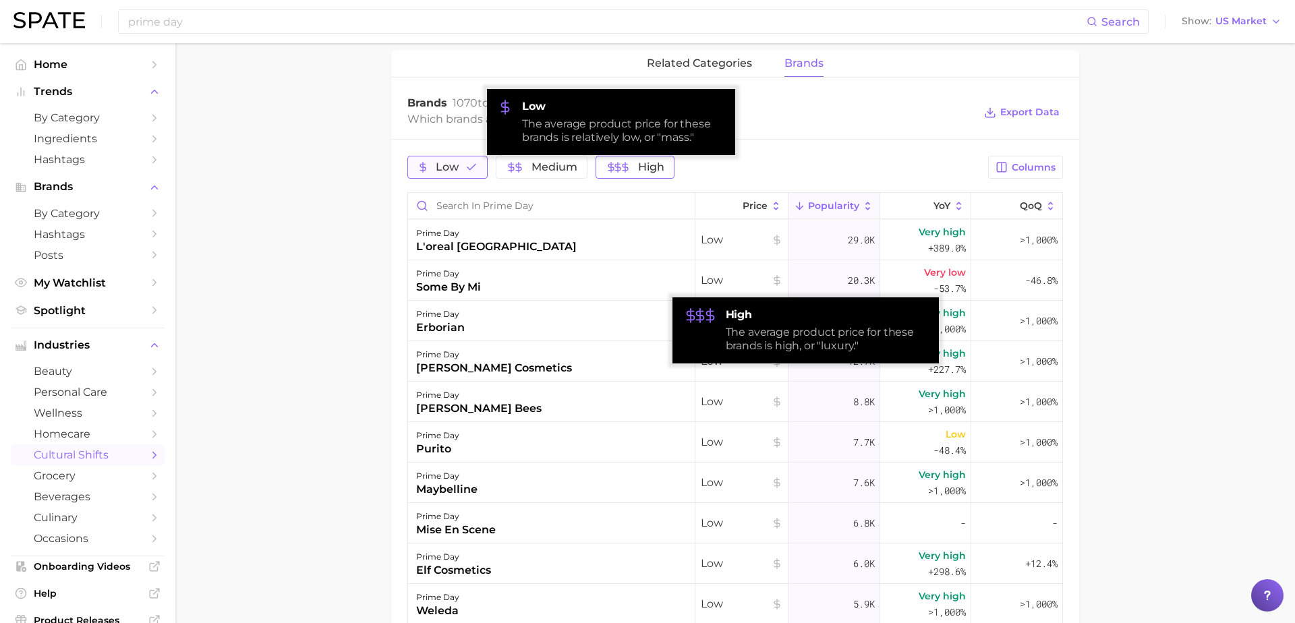
click at [443, 159] on button "Low" at bounding box center [447, 167] width 80 height 23
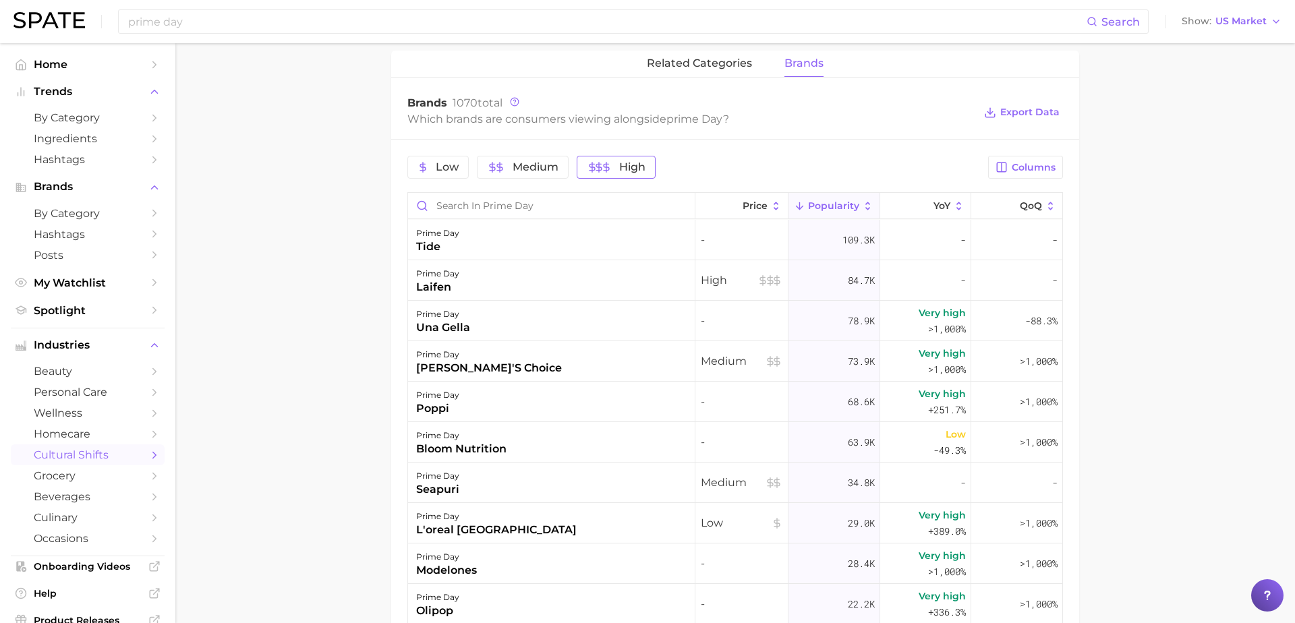
click at [1126, 272] on main "1. marketing & sales 2. marketing & sales 3. discounts 4. prime day Overview Go…" at bounding box center [735, 161] width 1120 height 1475
